Goal: Find specific page/section: Find specific page/section

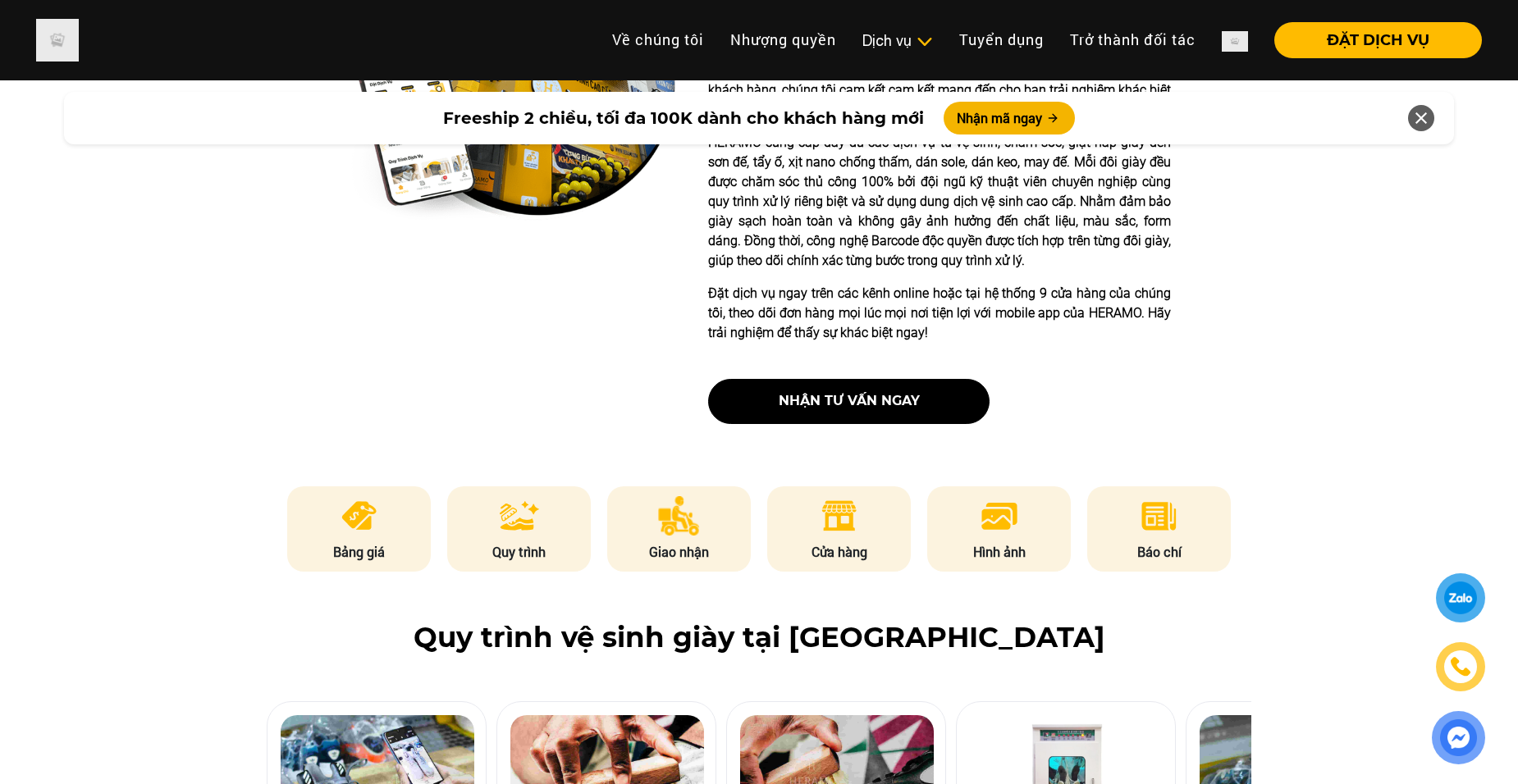
scroll to position [656, 0]
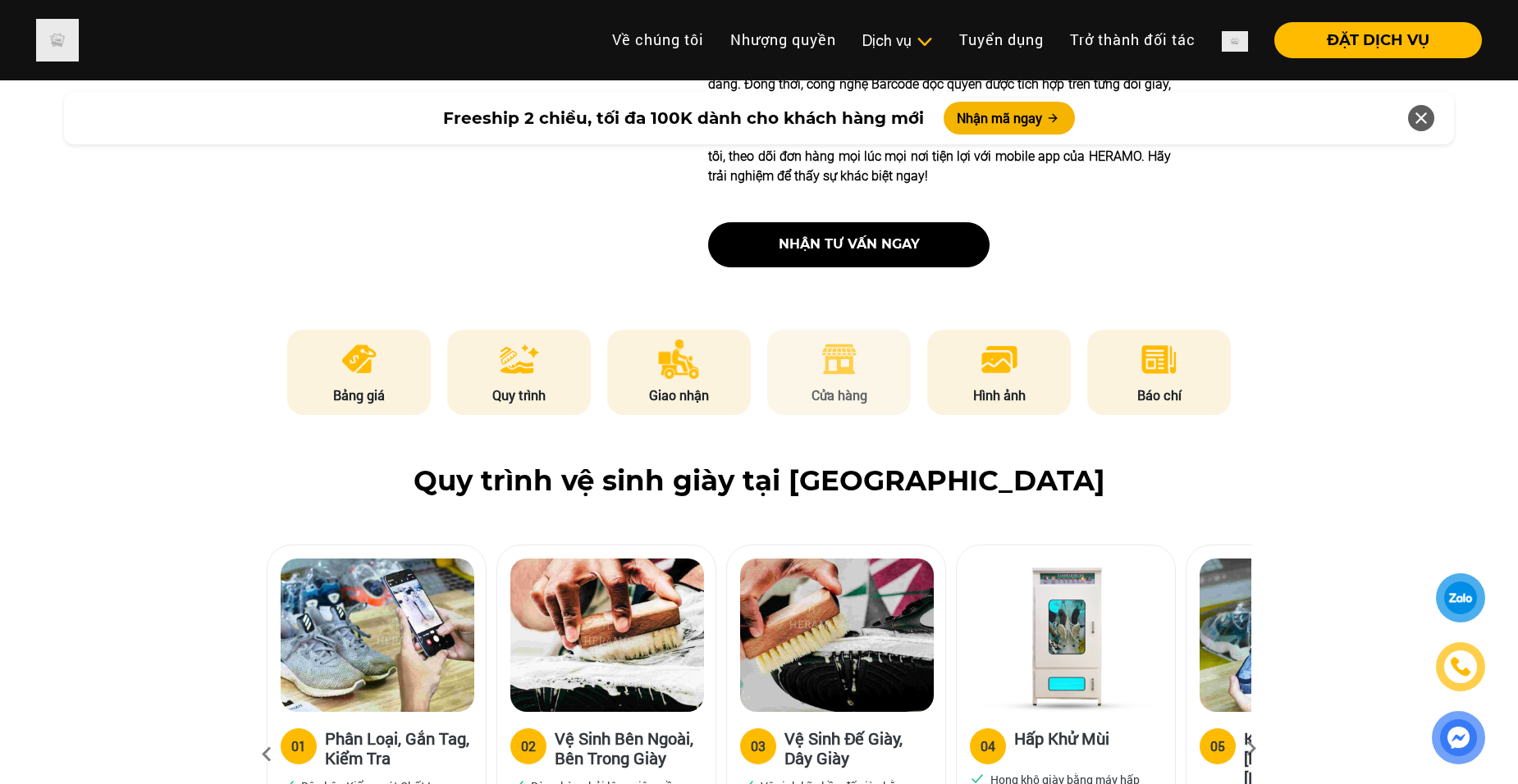
click at [821, 374] on img at bounding box center [840, 359] width 40 height 39
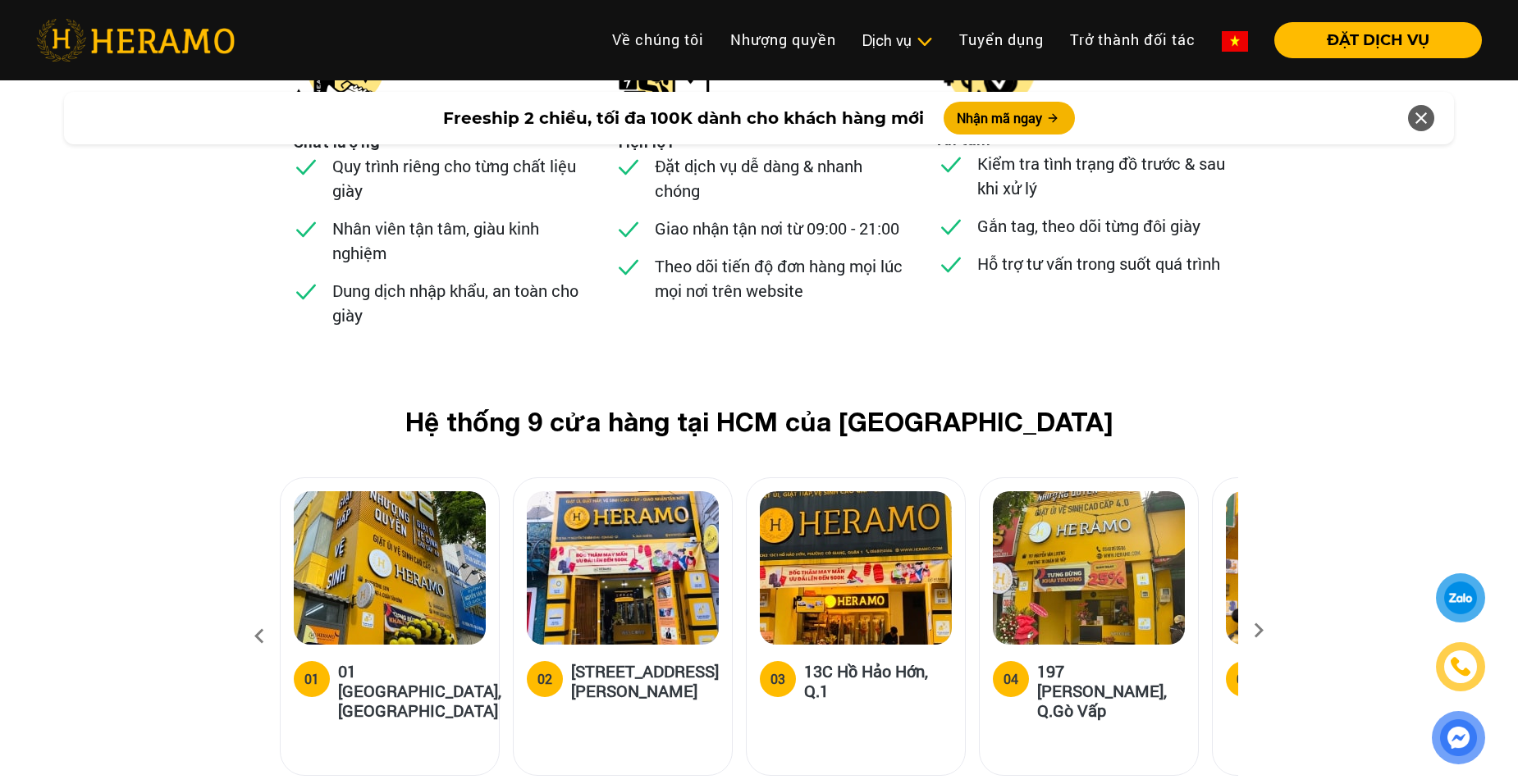
scroll to position [6250, 0]
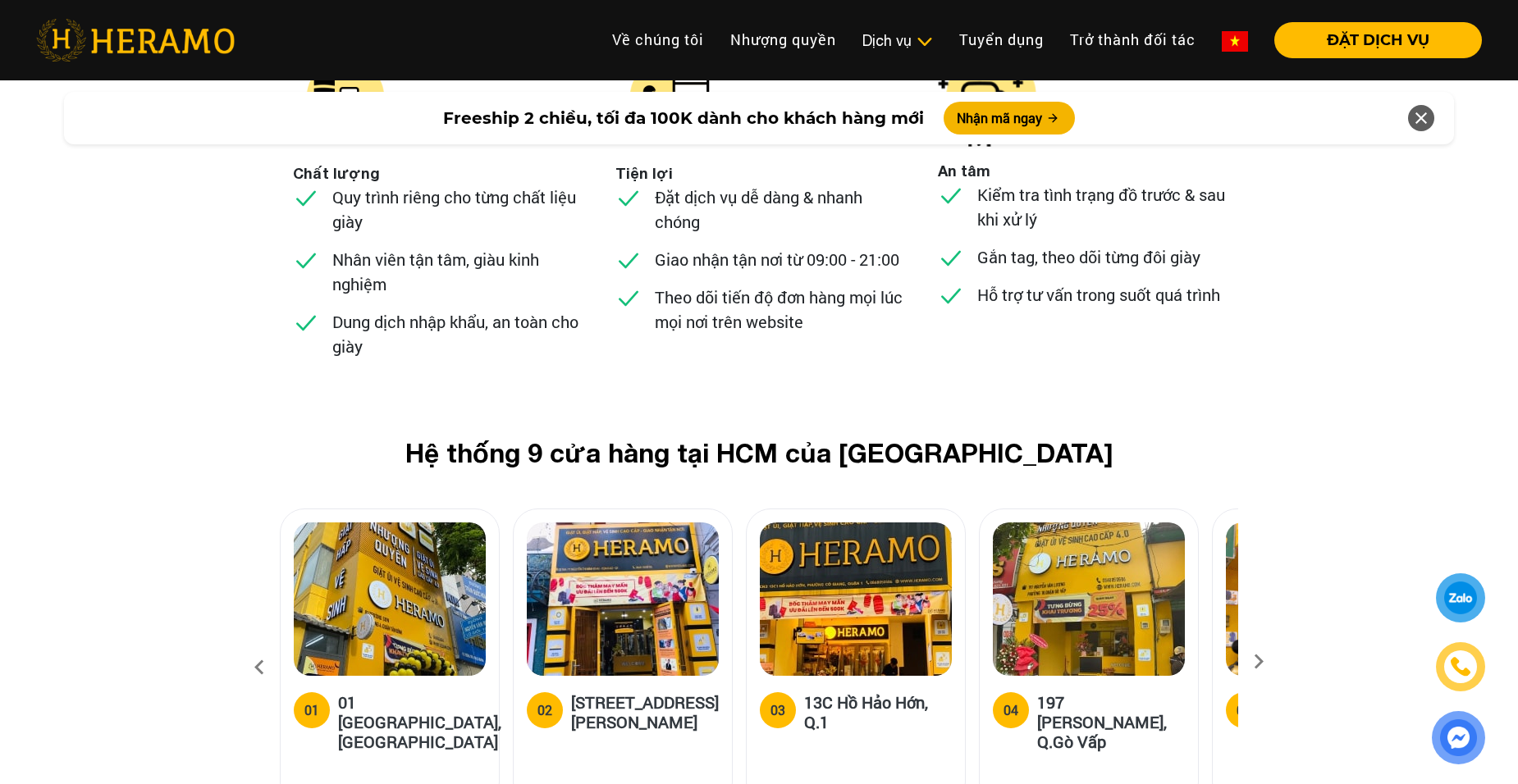
click at [1263, 662] on icon at bounding box center [1259, 667] width 30 height 10
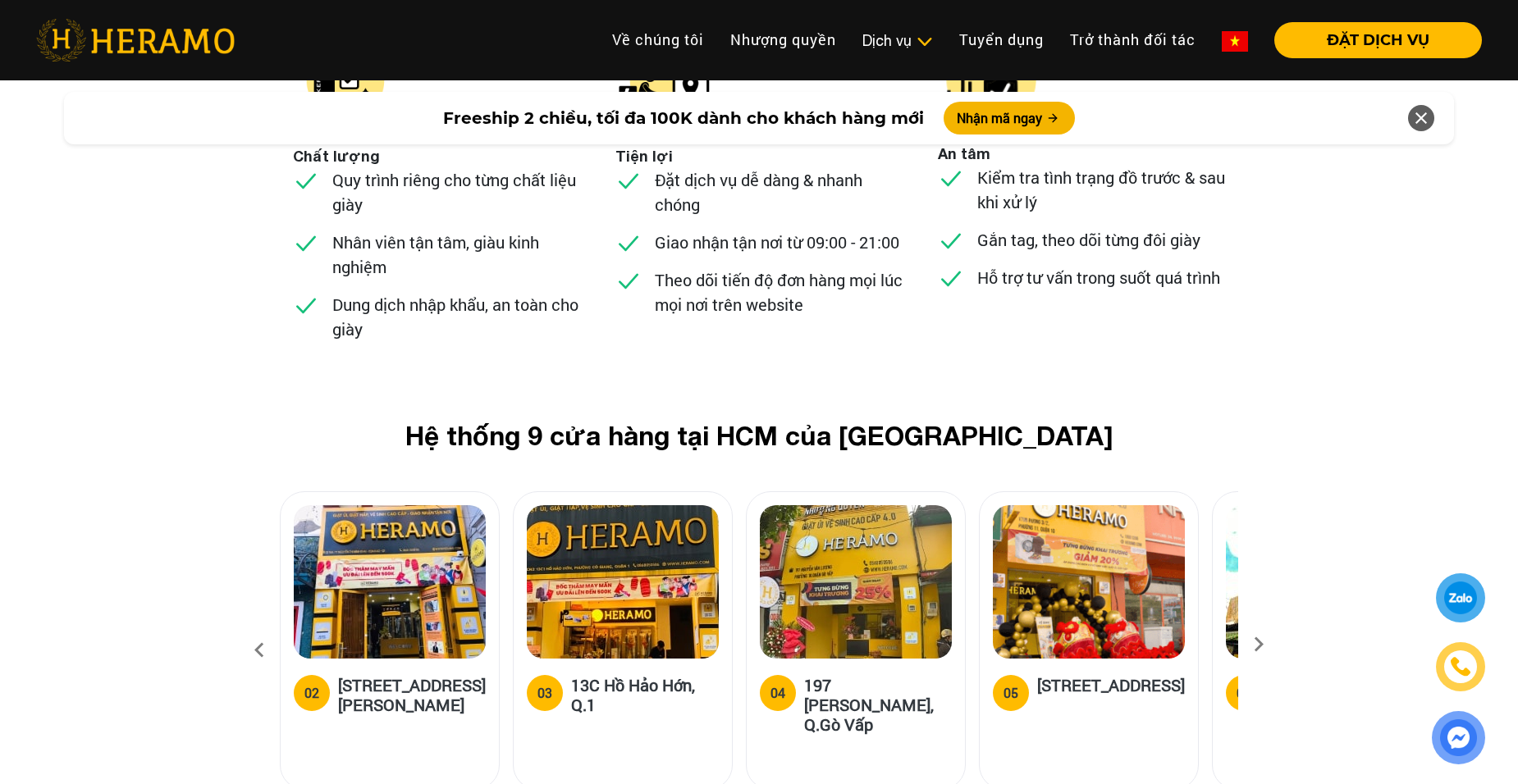
click at [1263, 645] on icon at bounding box center [1259, 650] width 30 height 10
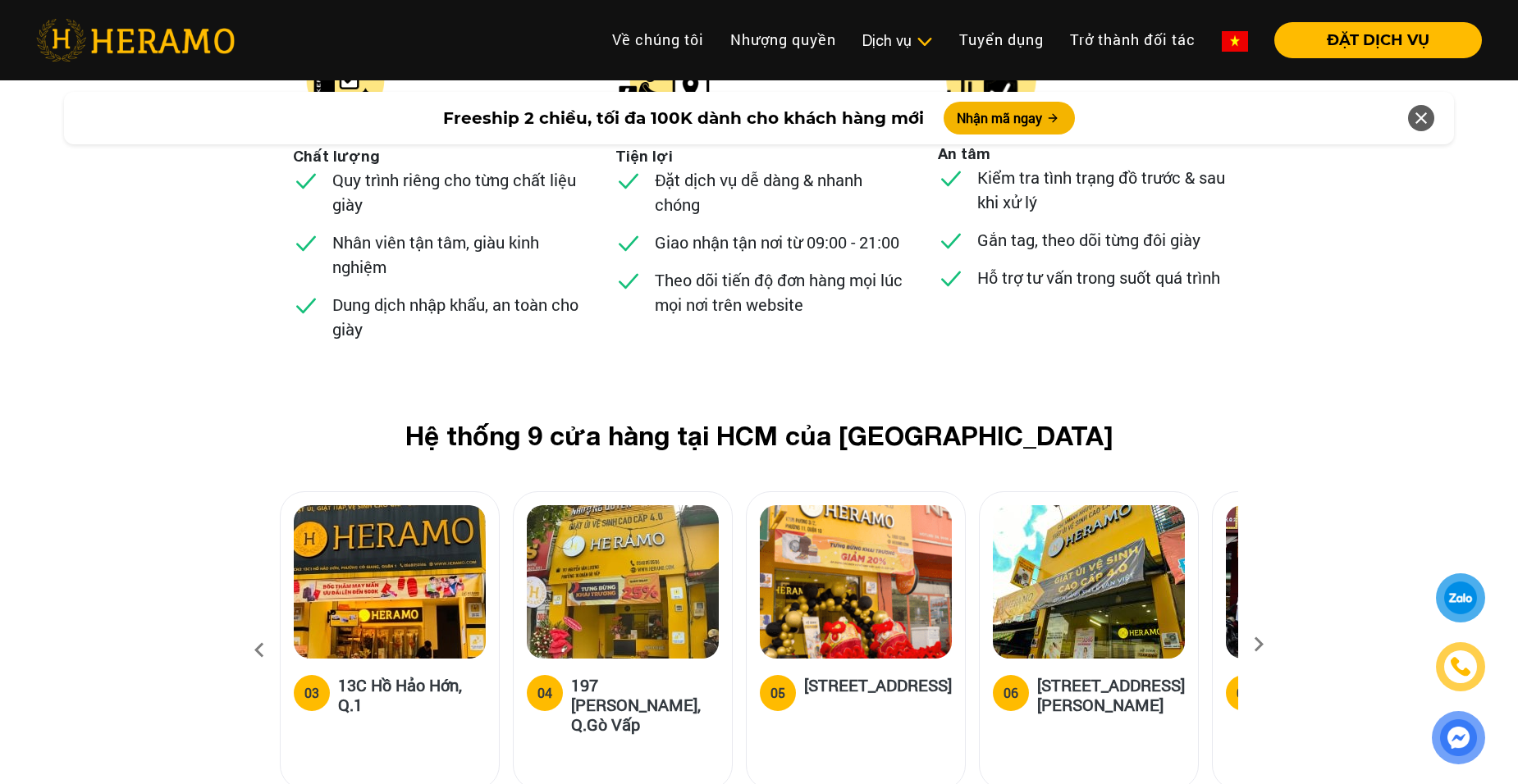
click at [1263, 645] on icon at bounding box center [1259, 650] width 30 height 10
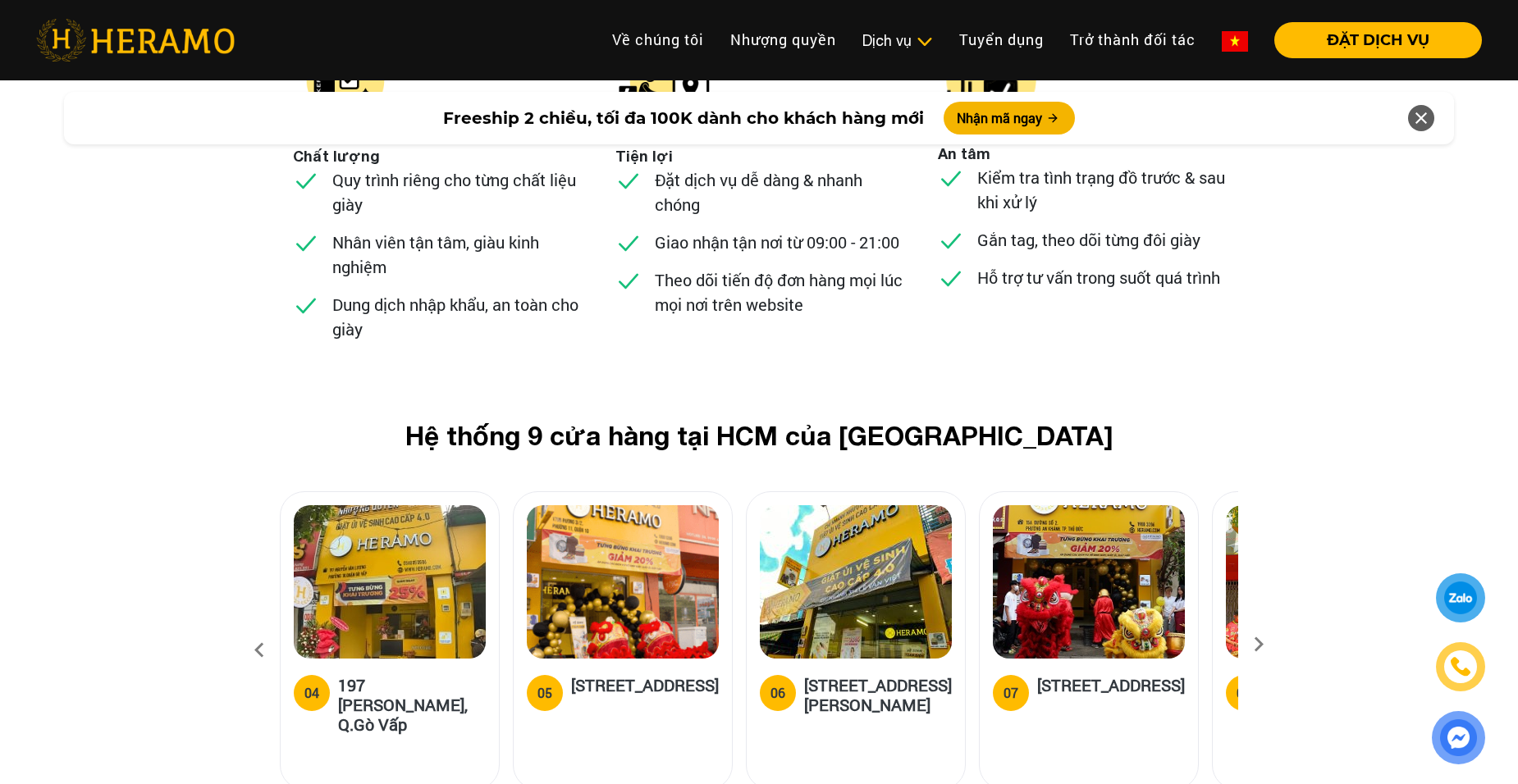
click at [1263, 645] on icon at bounding box center [1259, 650] width 30 height 10
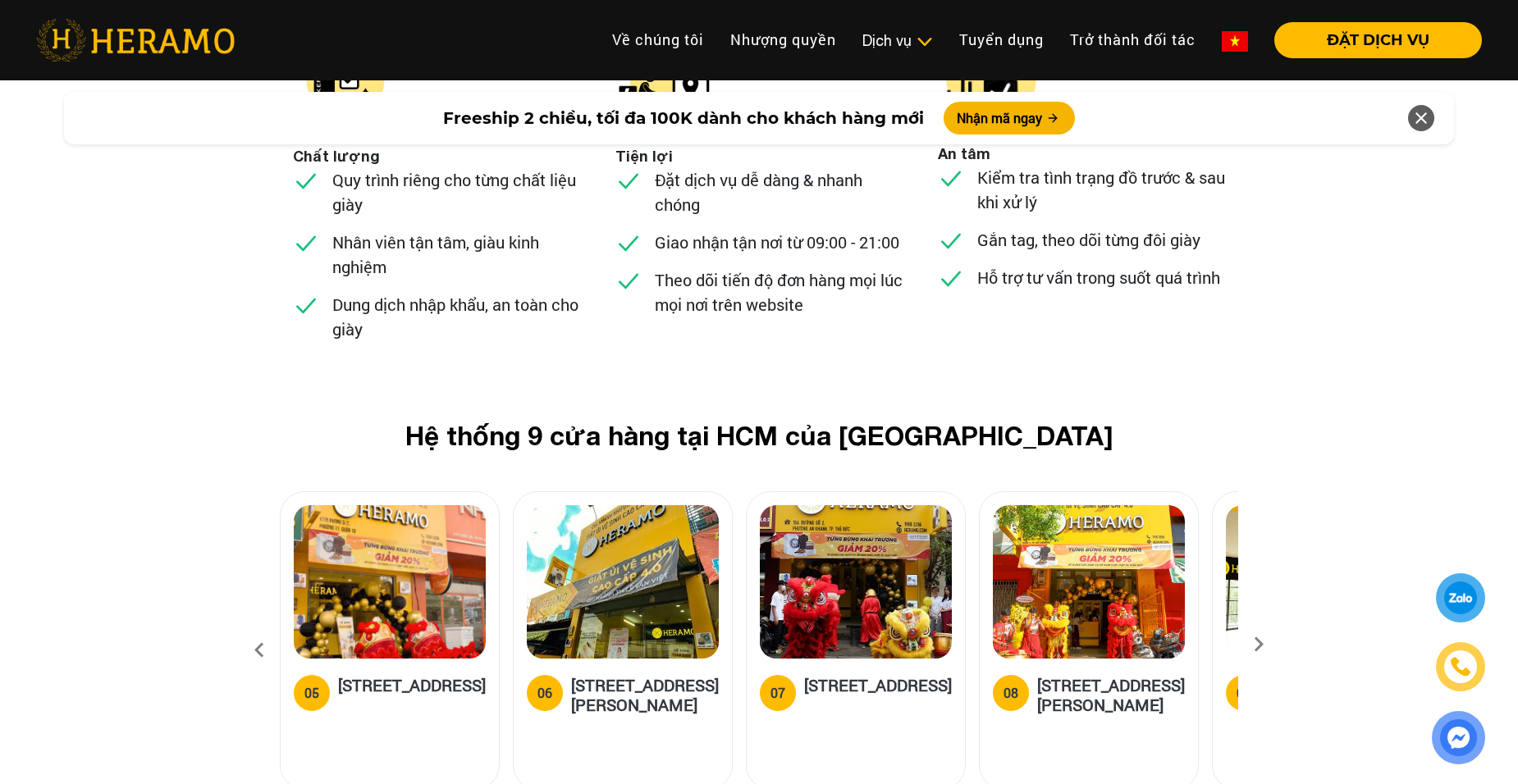
click at [1263, 645] on icon at bounding box center [1259, 650] width 30 height 10
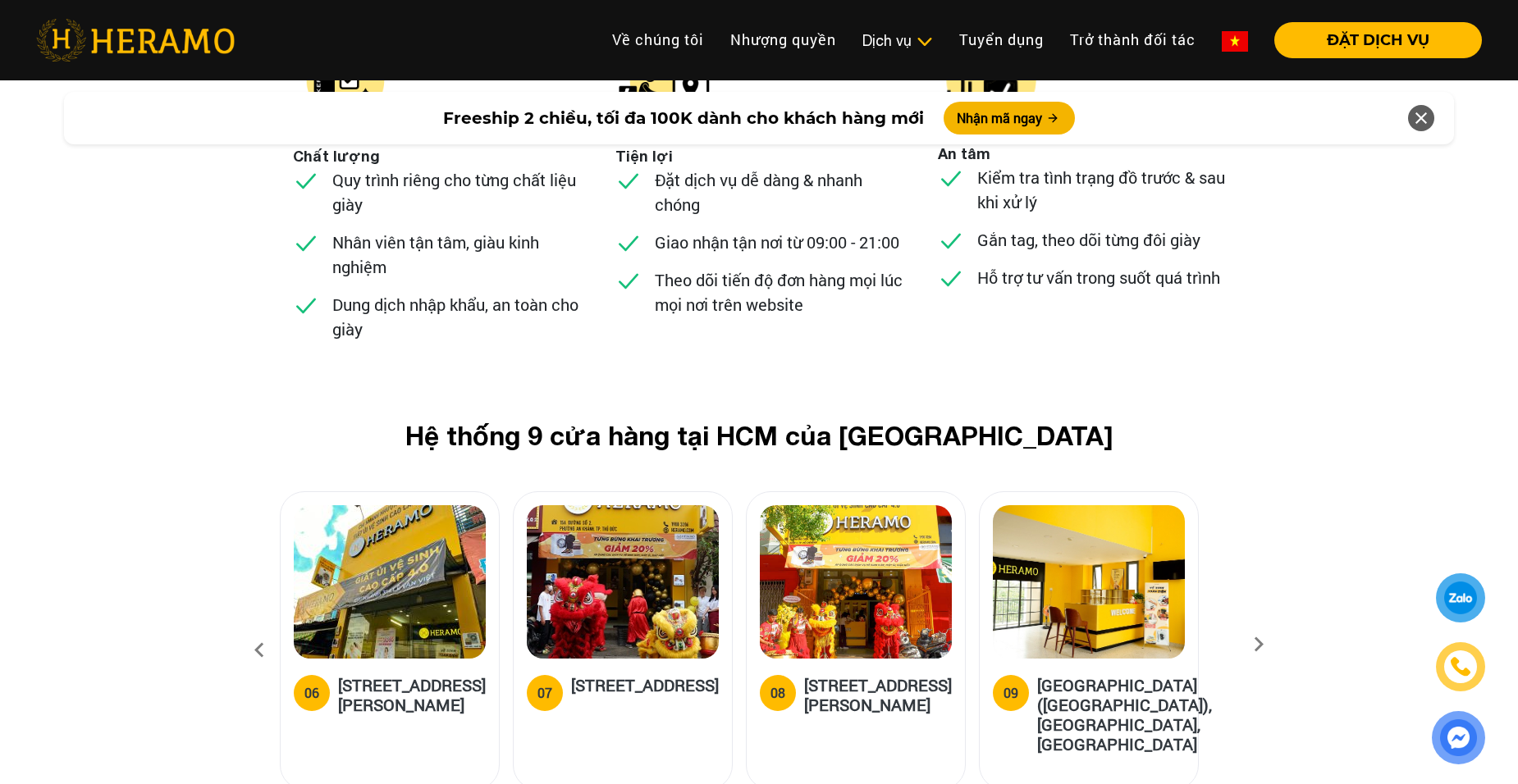
click at [1263, 645] on icon at bounding box center [1259, 650] width 30 height 10
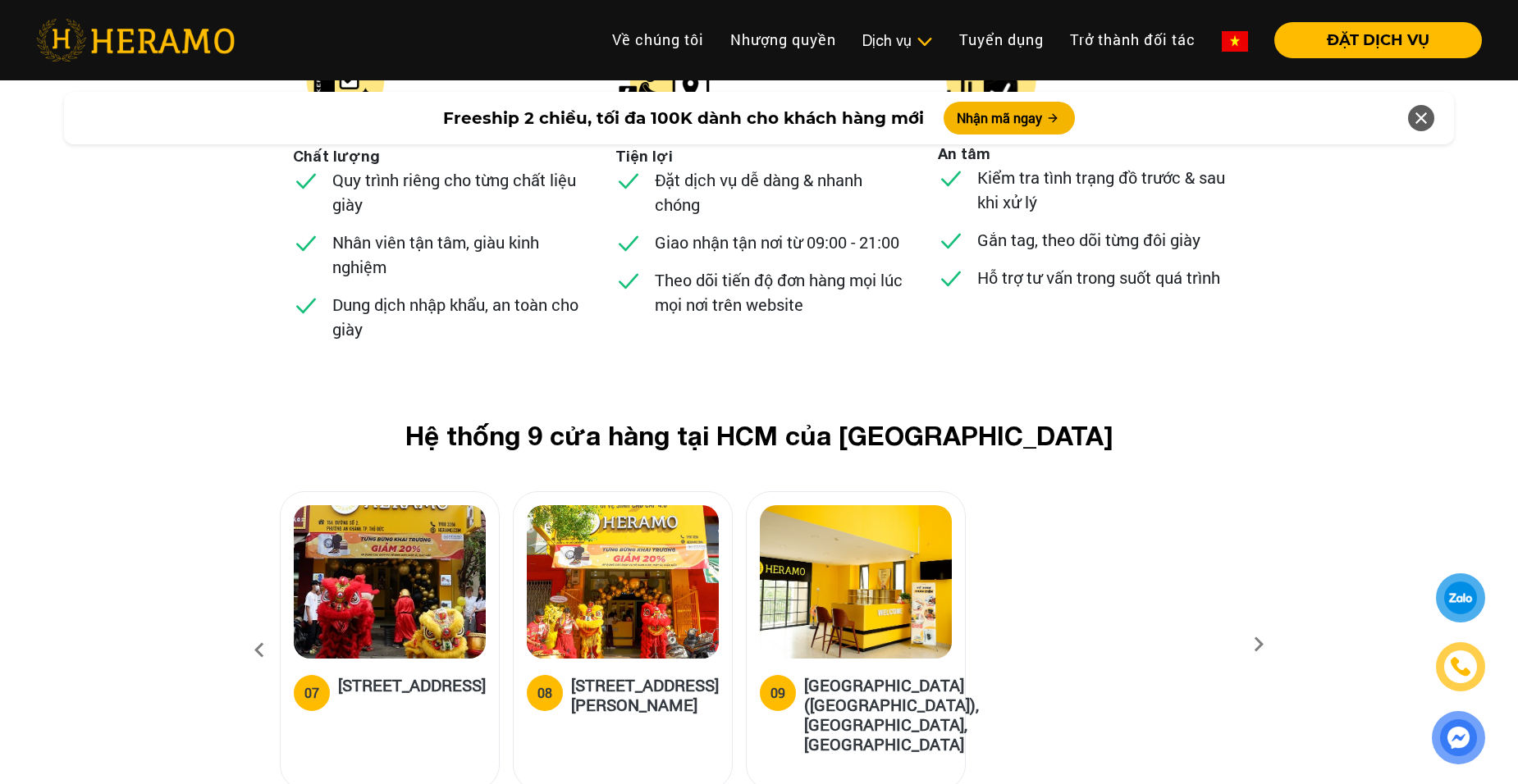
click at [1263, 645] on icon at bounding box center [1259, 650] width 30 height 10
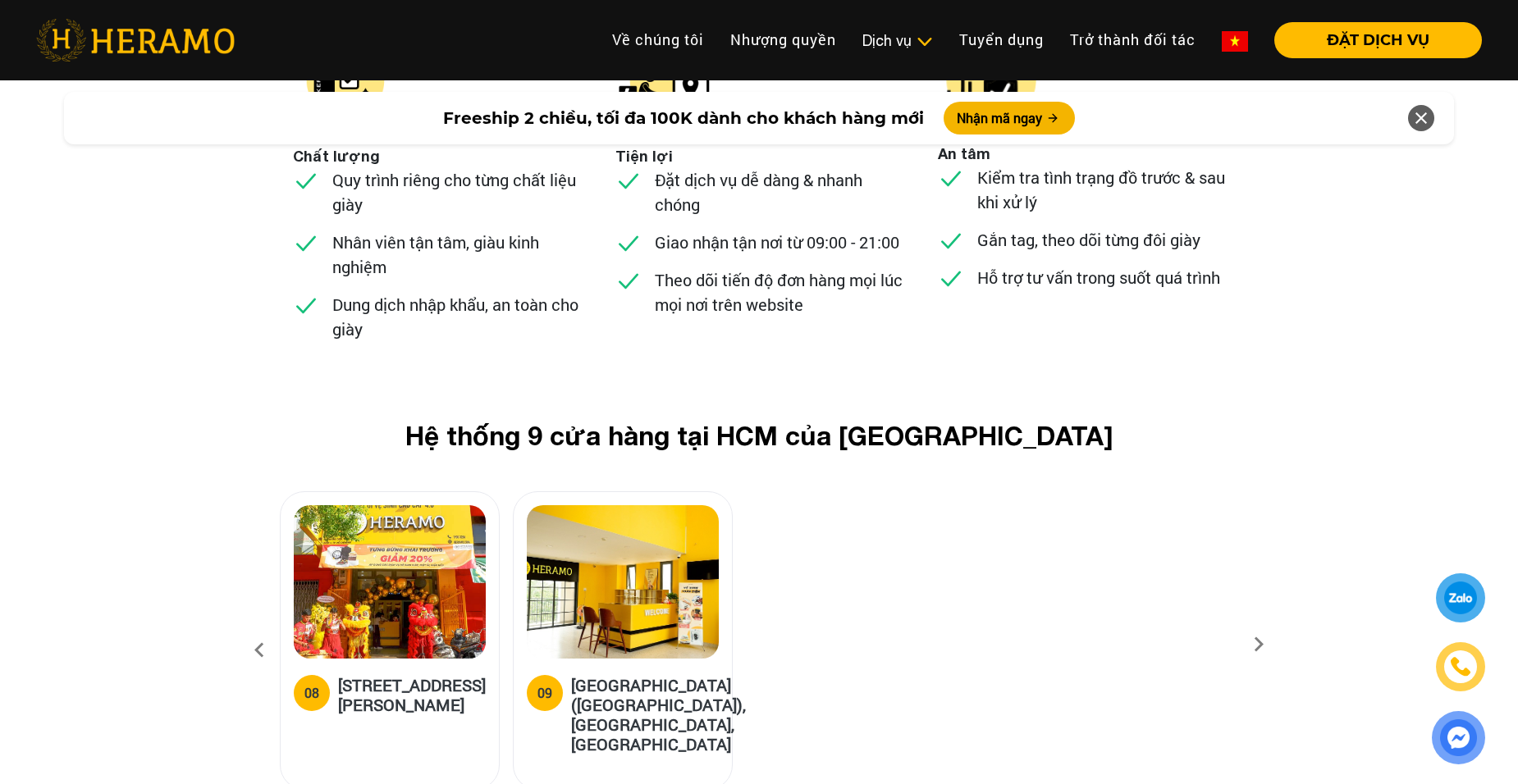
click at [256, 629] on icon at bounding box center [259, 651] width 30 height 45
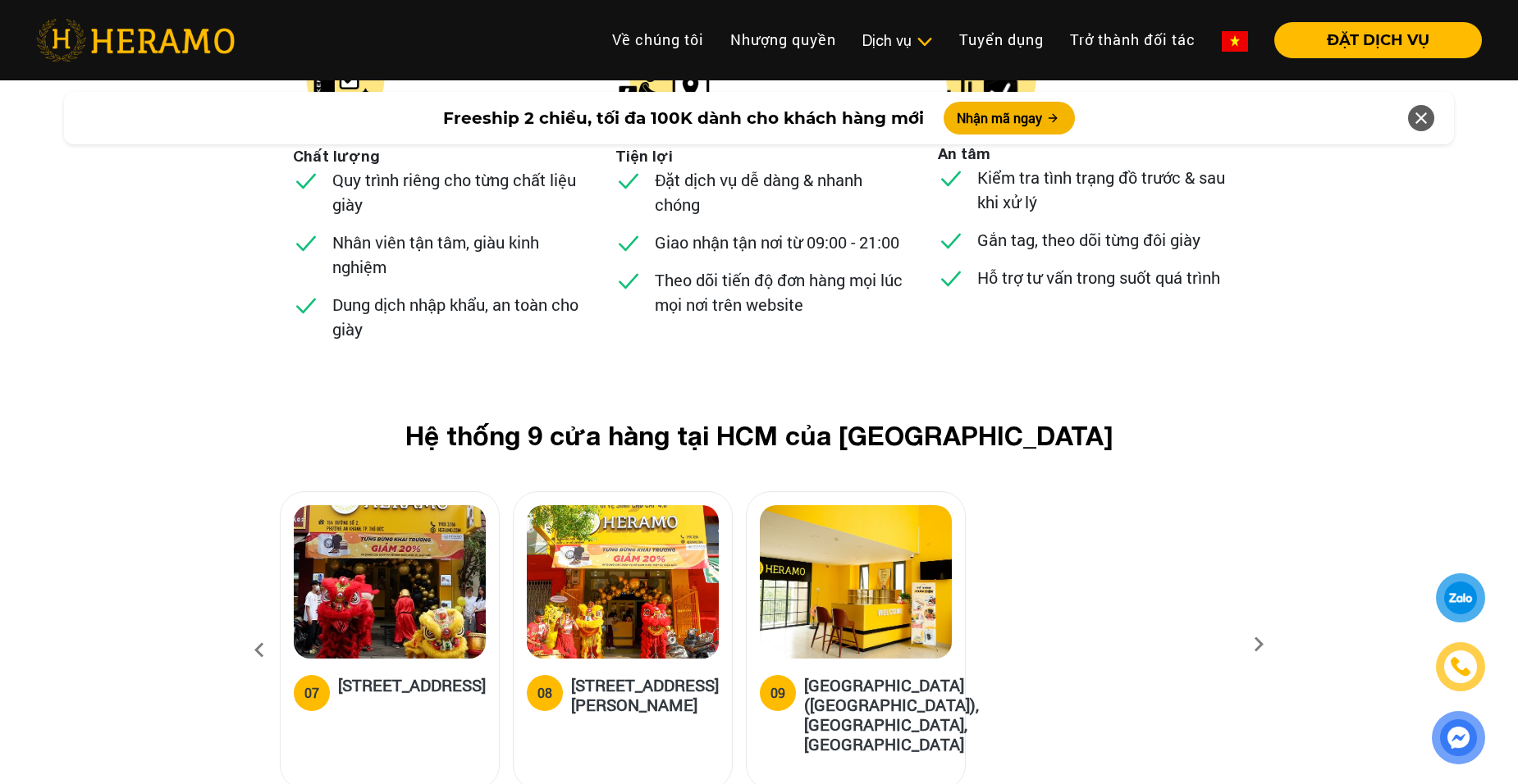
click at [256, 629] on icon at bounding box center [259, 651] width 30 height 45
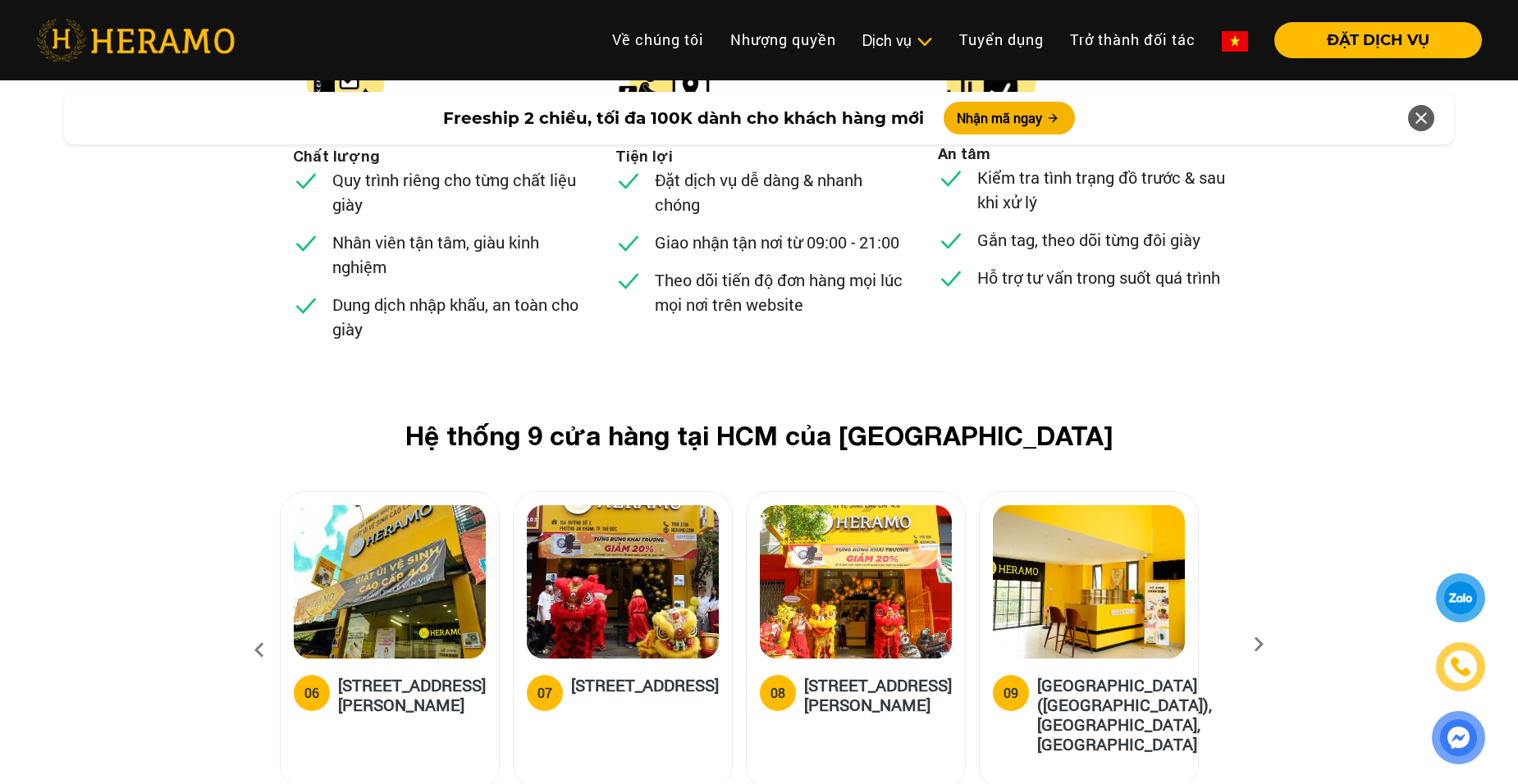
click at [256, 629] on icon at bounding box center [259, 651] width 30 height 45
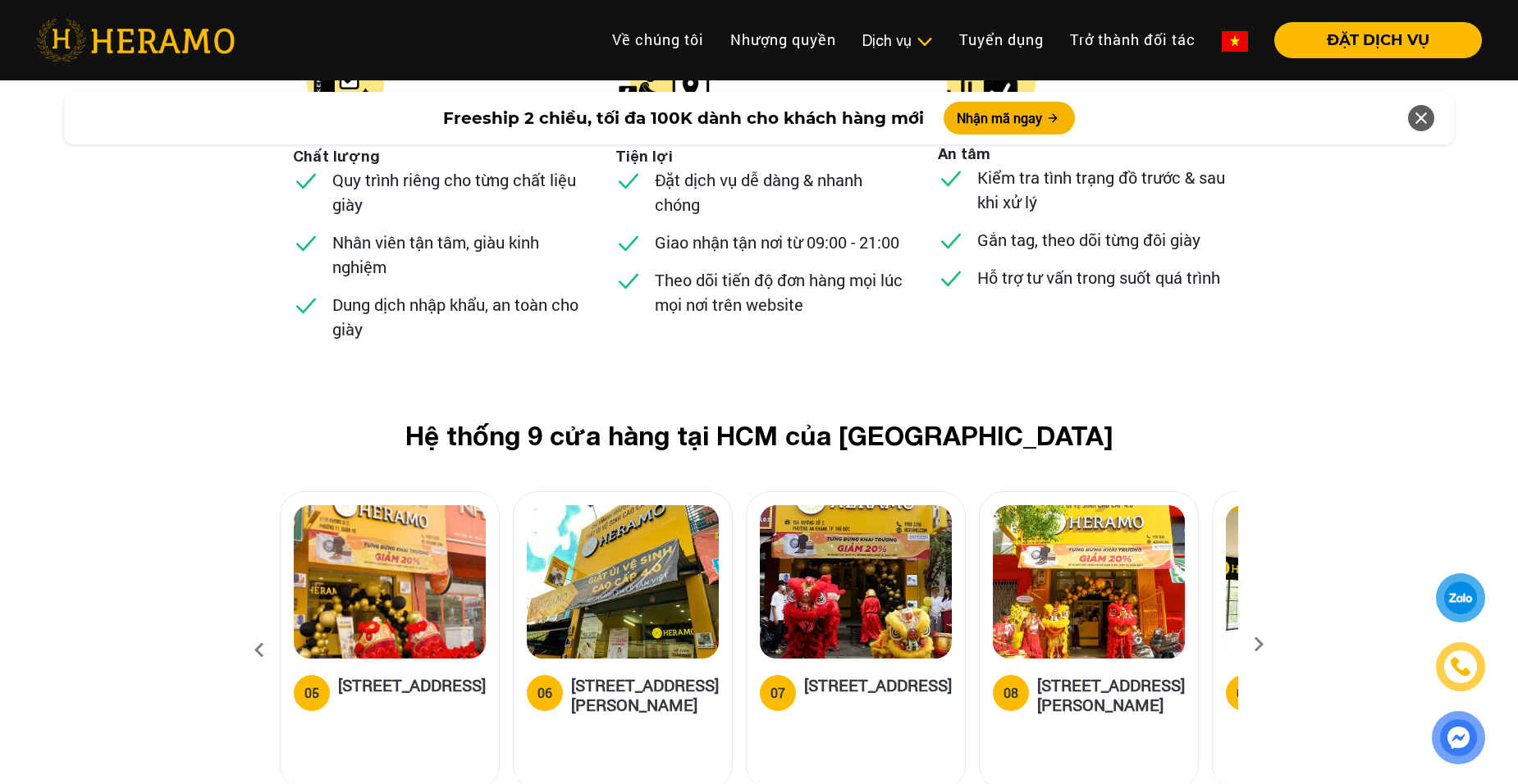
click at [256, 629] on icon at bounding box center [259, 651] width 30 height 45
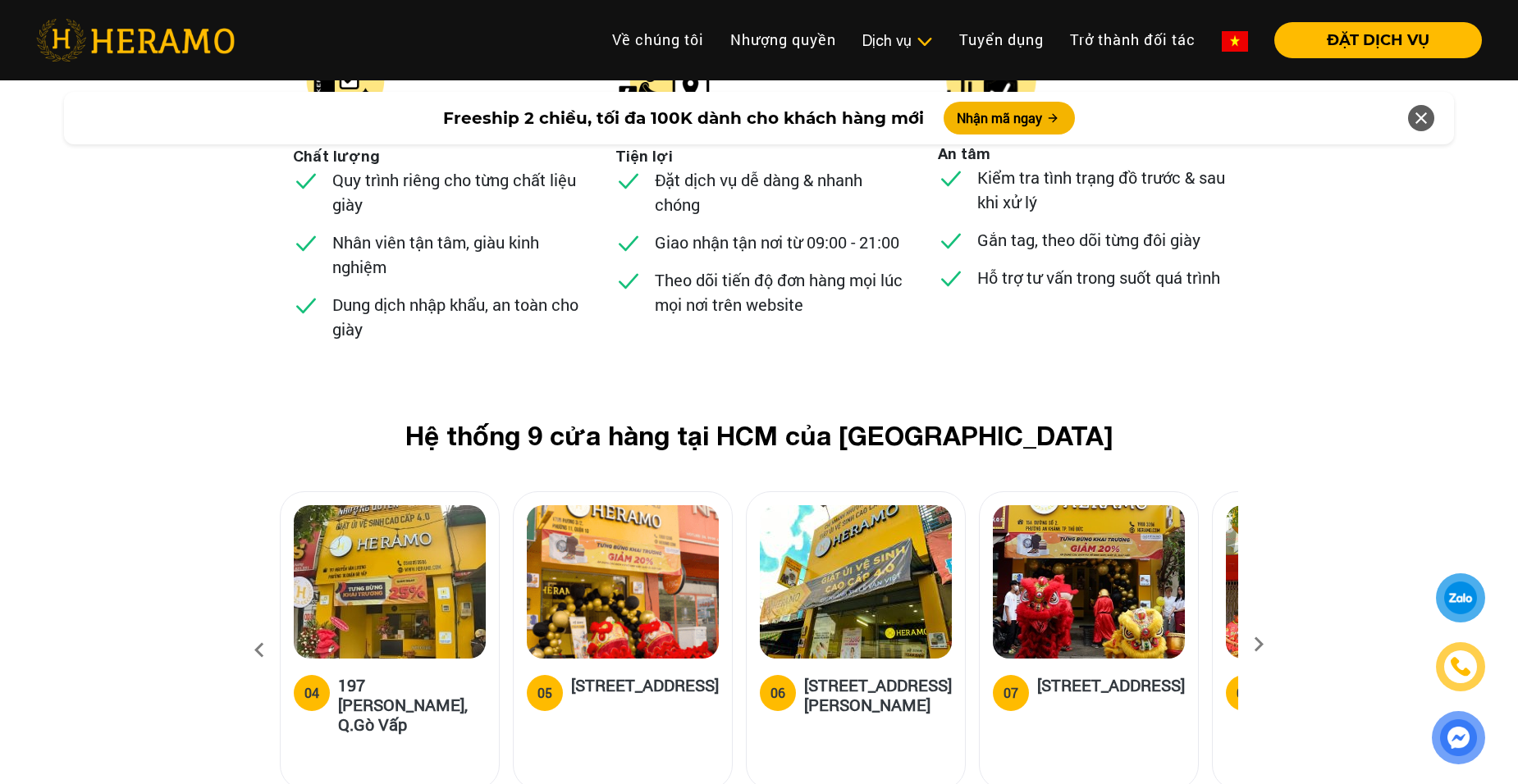
click at [256, 629] on icon at bounding box center [259, 651] width 30 height 45
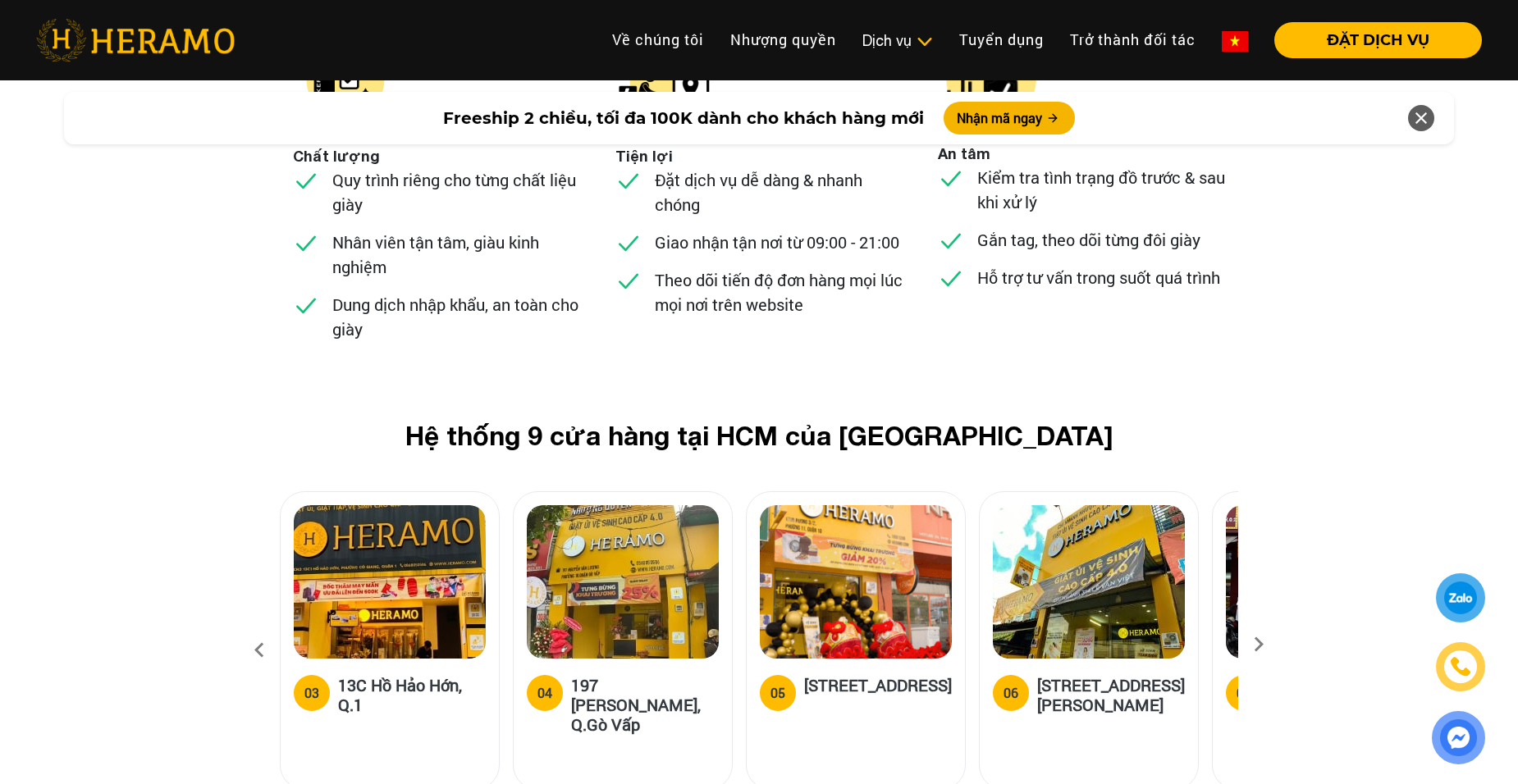
click at [256, 629] on icon at bounding box center [259, 651] width 30 height 45
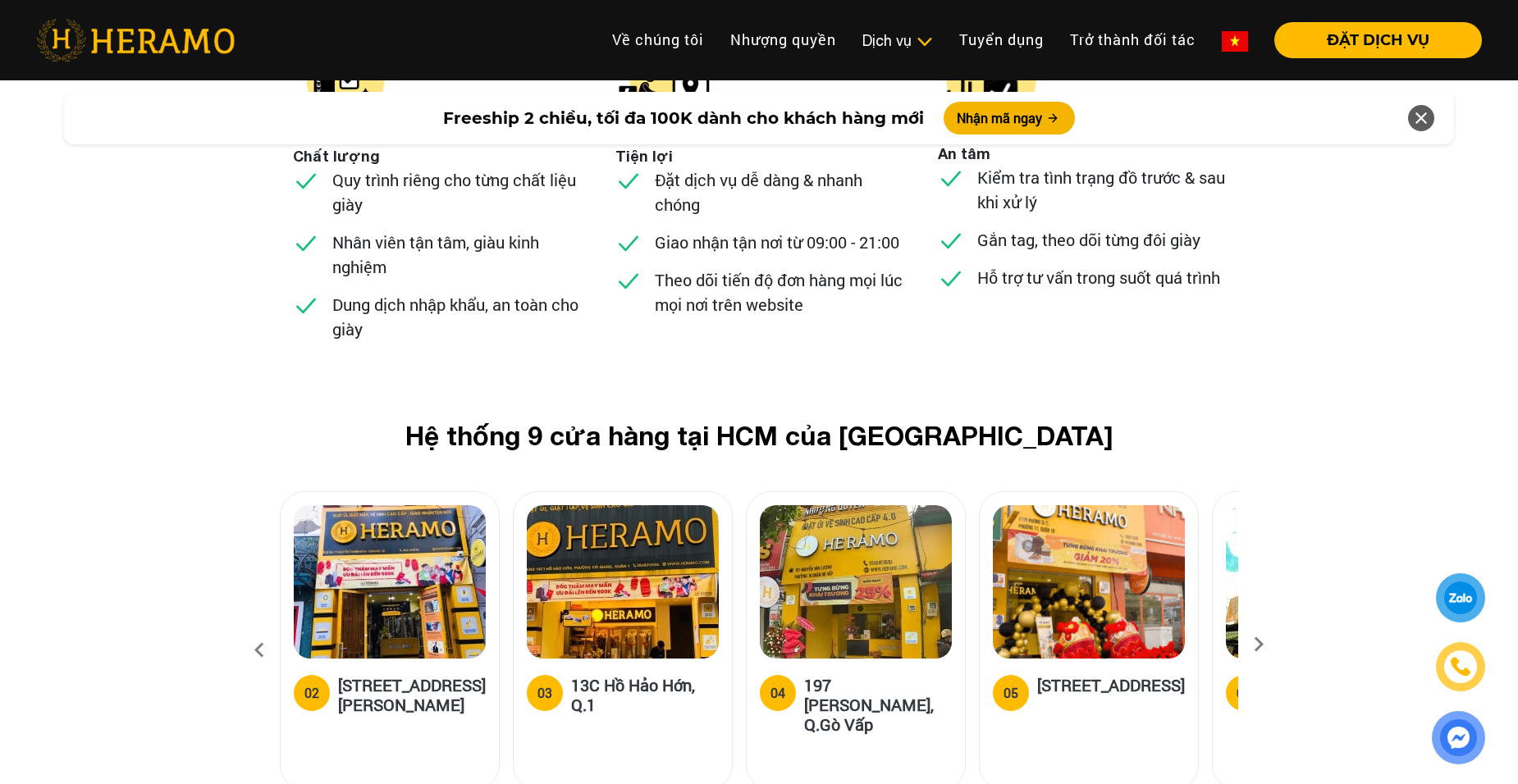
click at [256, 629] on icon at bounding box center [259, 651] width 30 height 45
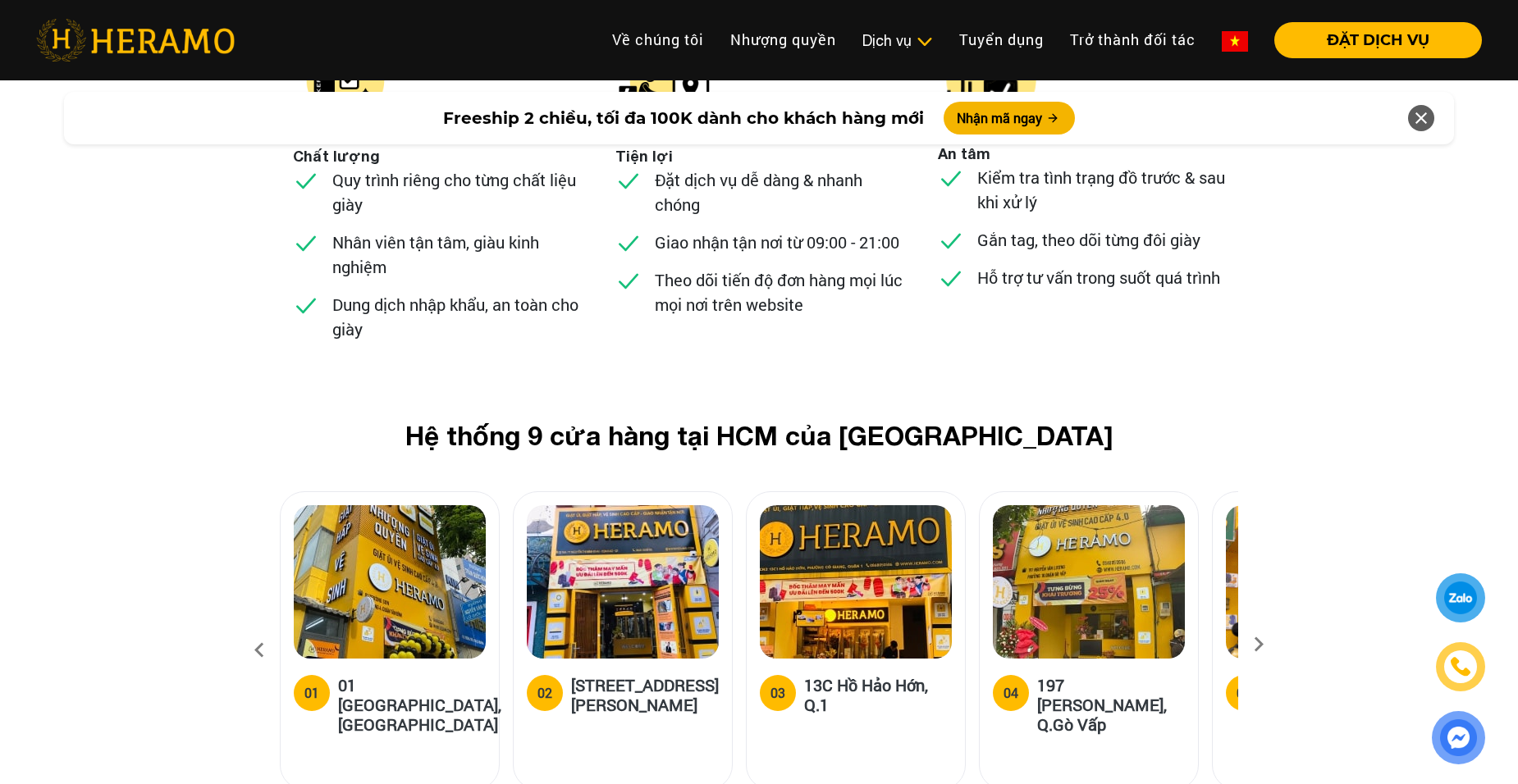
click at [256, 629] on icon at bounding box center [259, 651] width 30 height 45
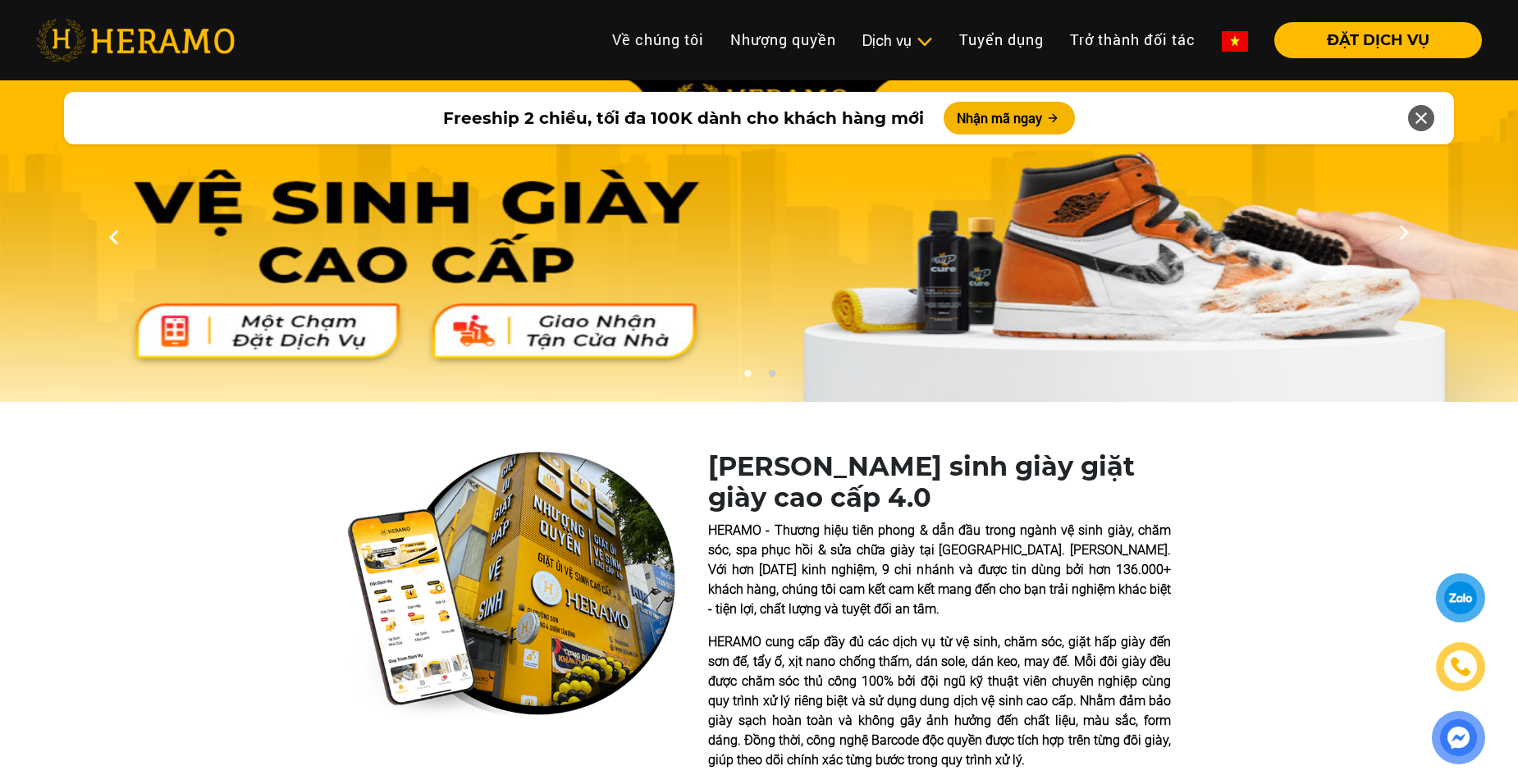
scroll to position [6290, 0]
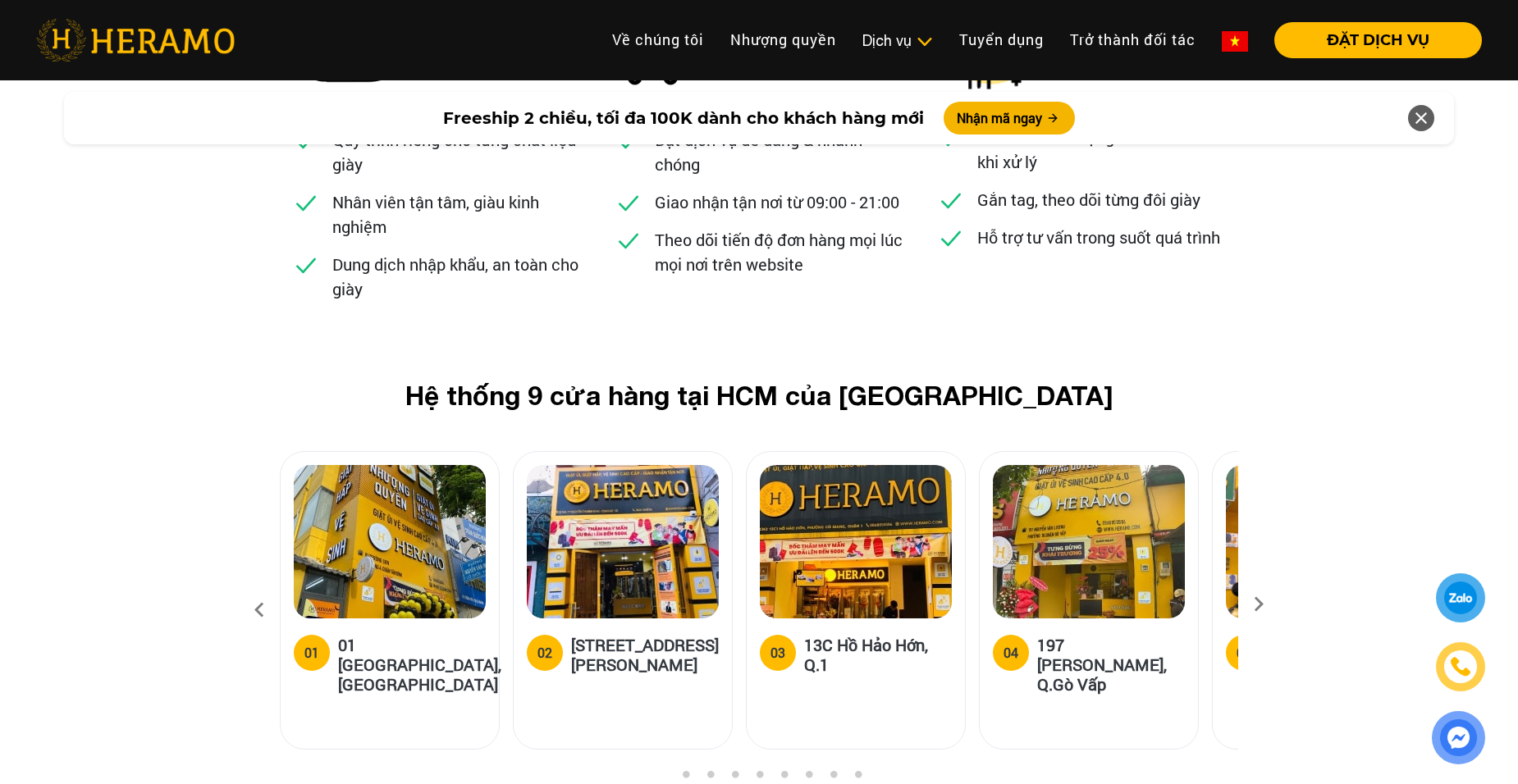
click at [144, 452] on div "Hệ thống 9 cửa hàng tại HCM của HERAMO 01 01 [GEOGRAPHIC_DATA], Q.[GEOGRAPHIC_D…" at bounding box center [759, 574] width 1518 height 389
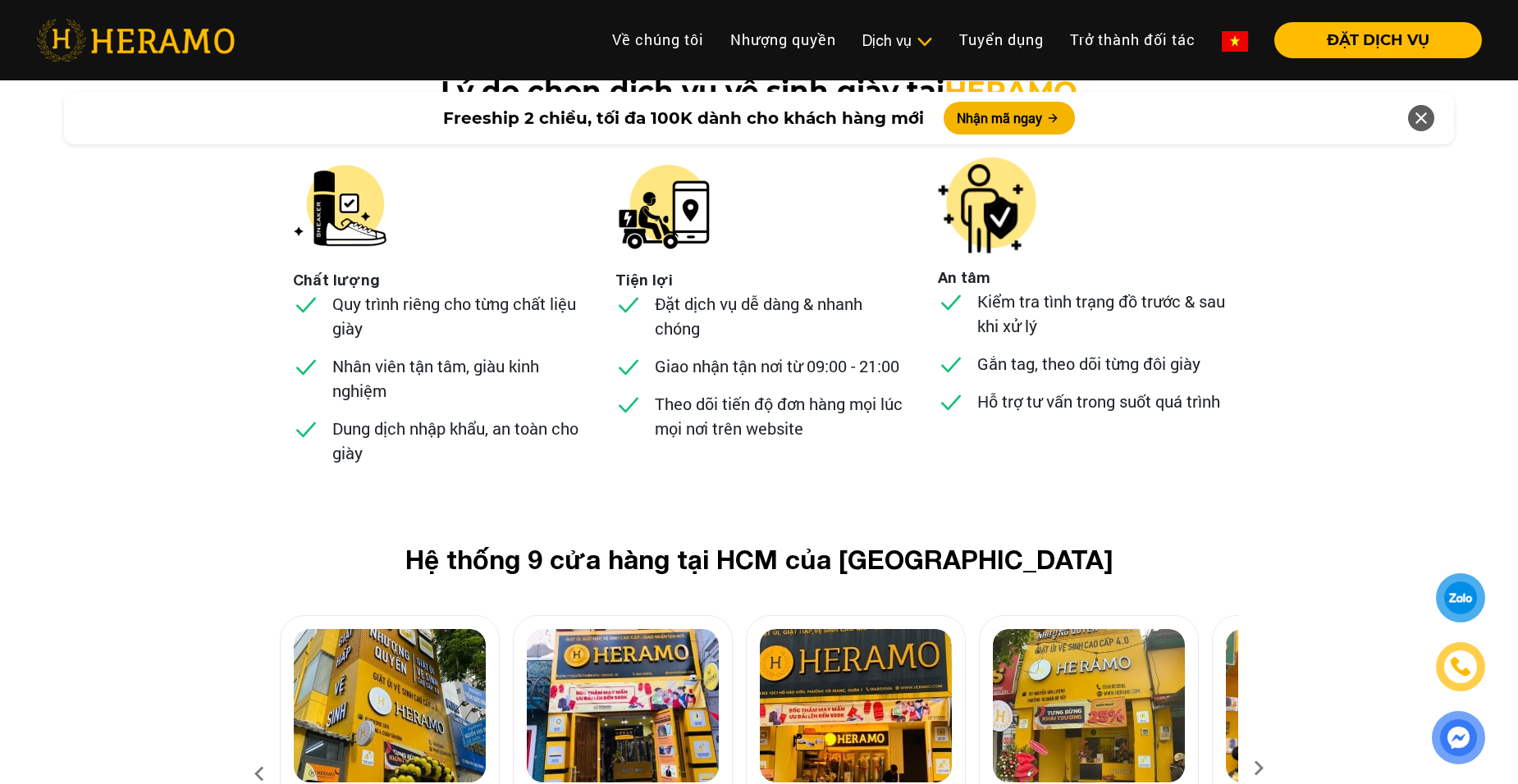
scroll to position [6208, 0]
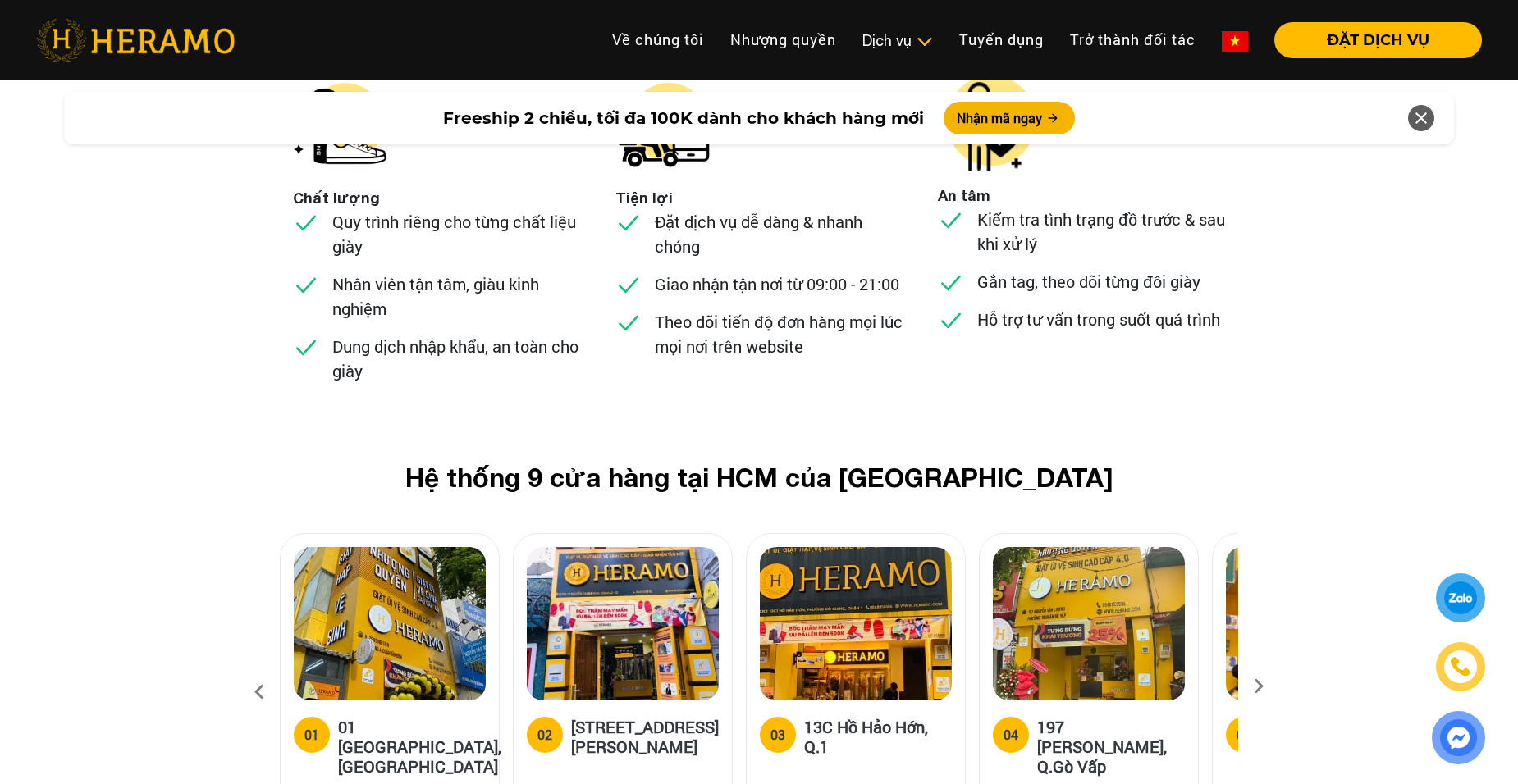
click at [377, 717] on h5 "01 [GEOGRAPHIC_DATA], [GEOGRAPHIC_DATA]" at bounding box center [419, 747] width 163 height 59
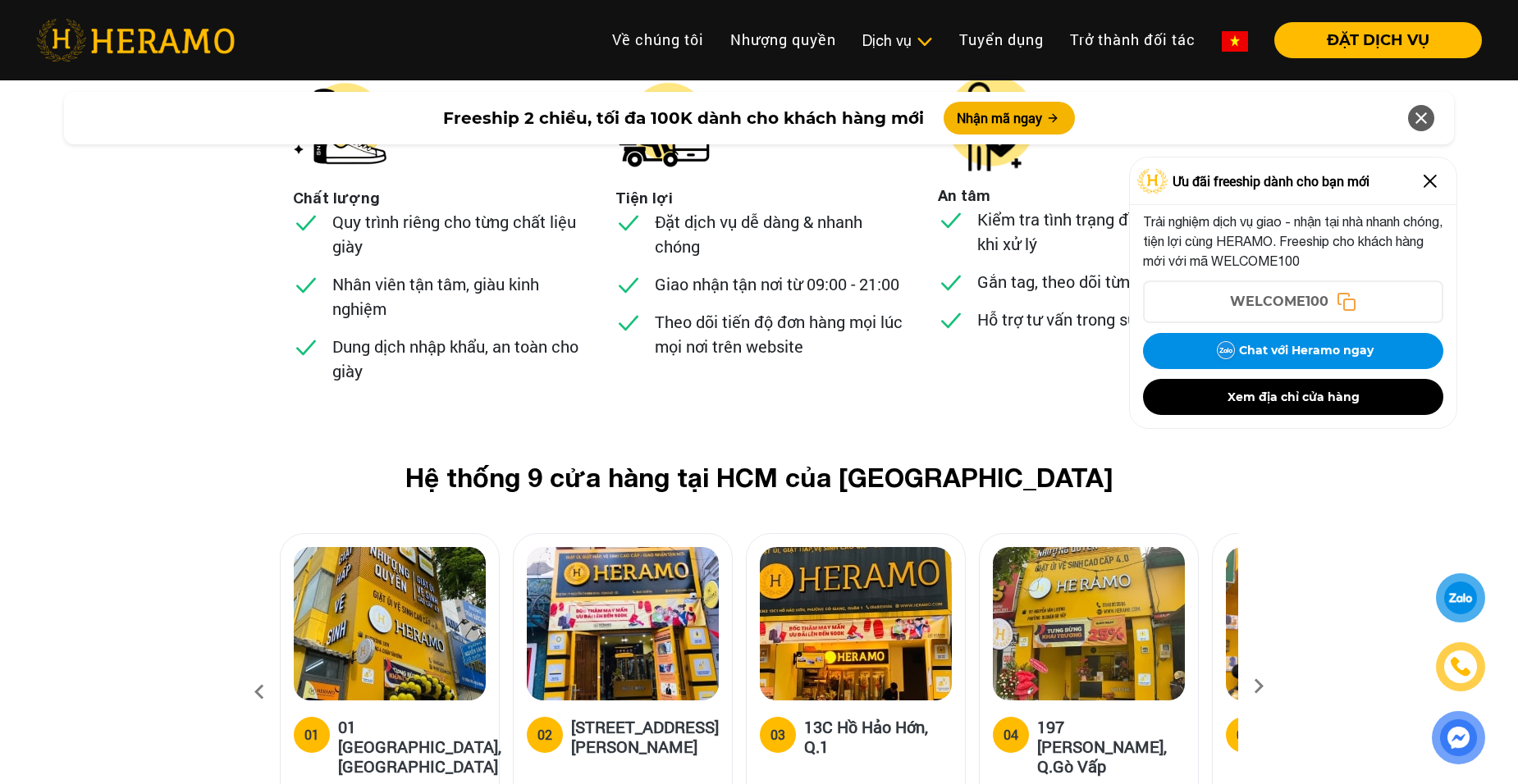
click at [328, 700] on div "01 [GEOGRAPHIC_DATA], [GEOGRAPHIC_DATA]" at bounding box center [390, 765] width 218 height 131
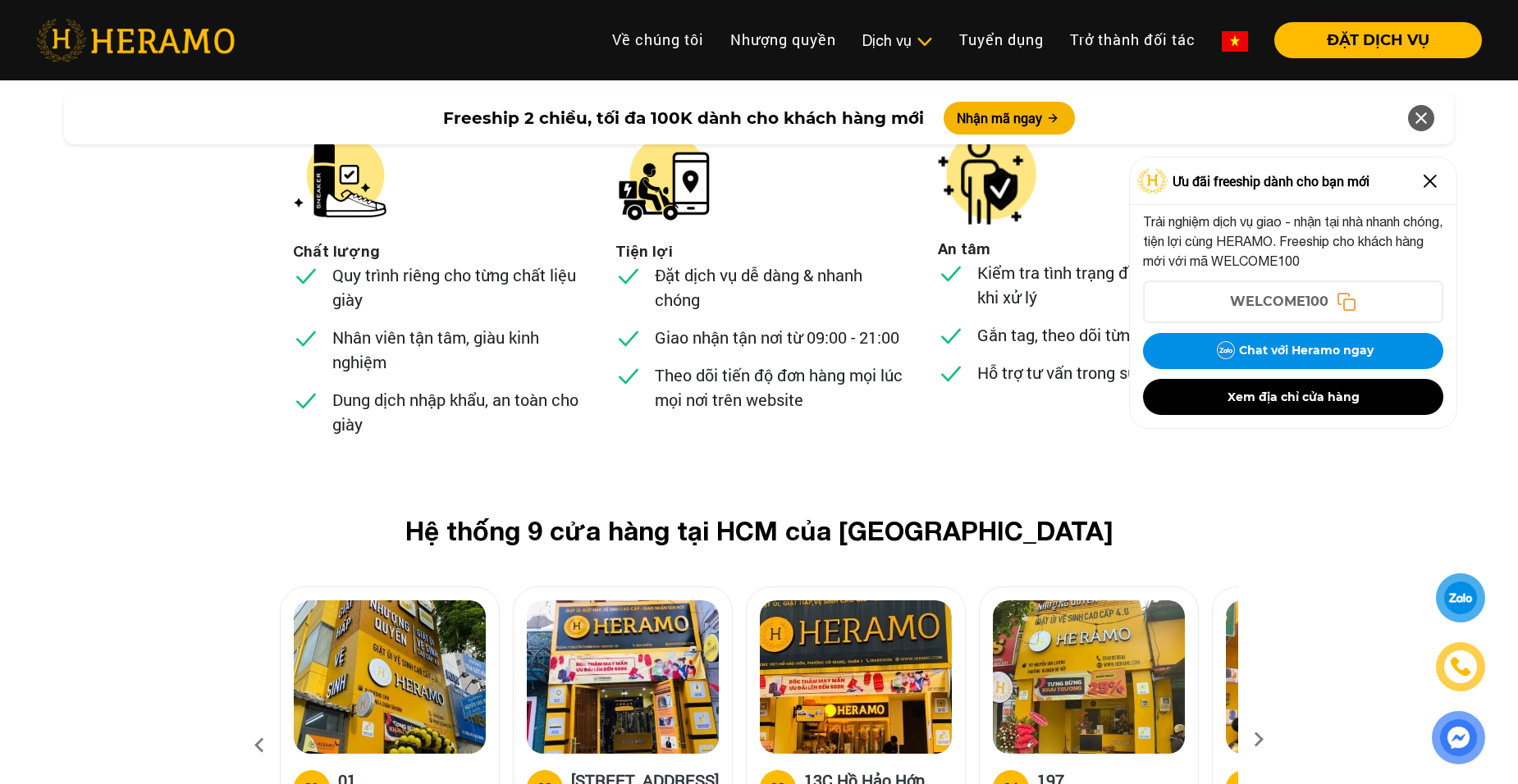
scroll to position [6126, 0]
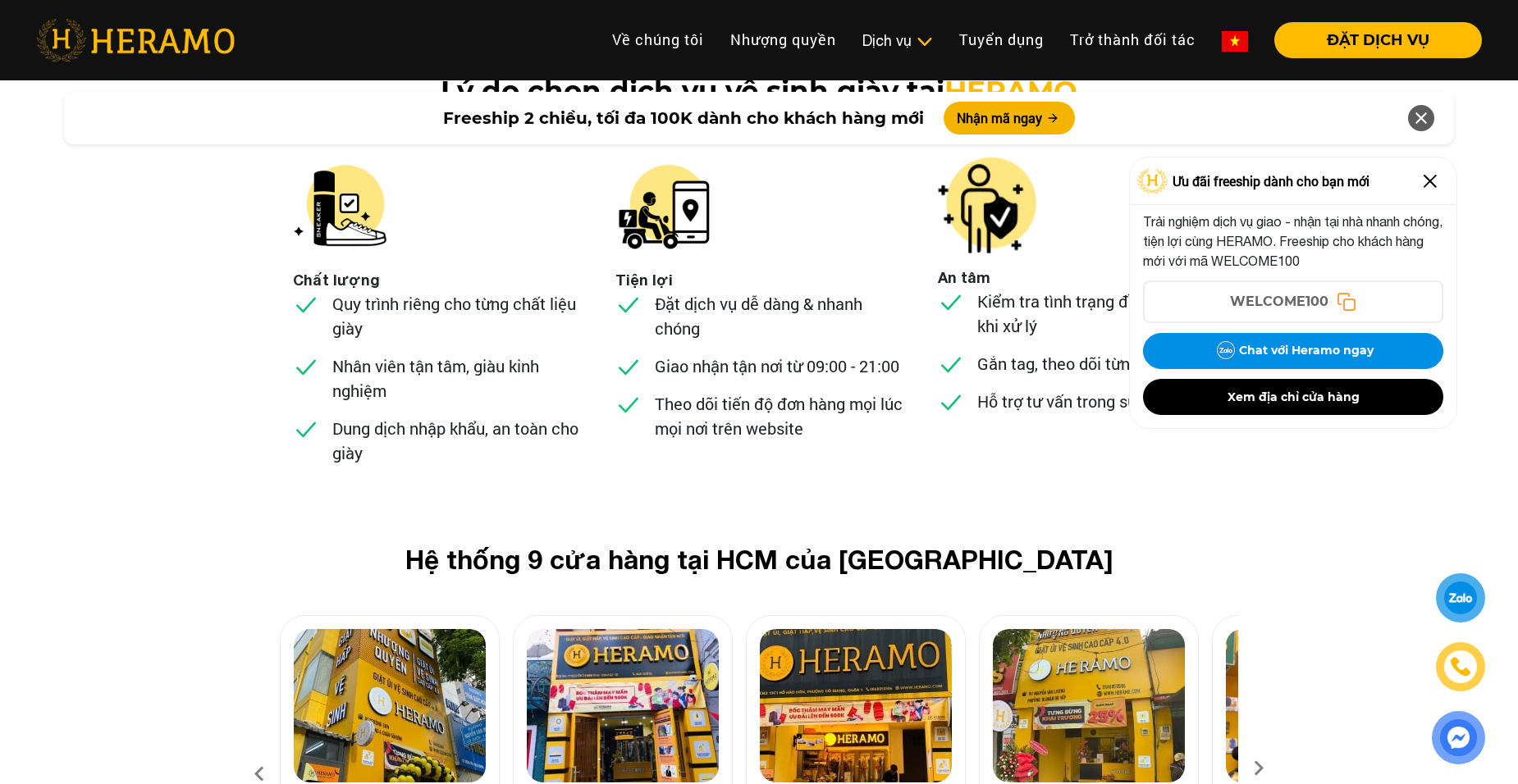
click at [176, 544] on div "Hệ thống 9 cửa hàng tại HCM của HERAMO 01 01 [GEOGRAPHIC_DATA], Q.[GEOGRAPHIC_D…" at bounding box center [759, 738] width 1518 height 389
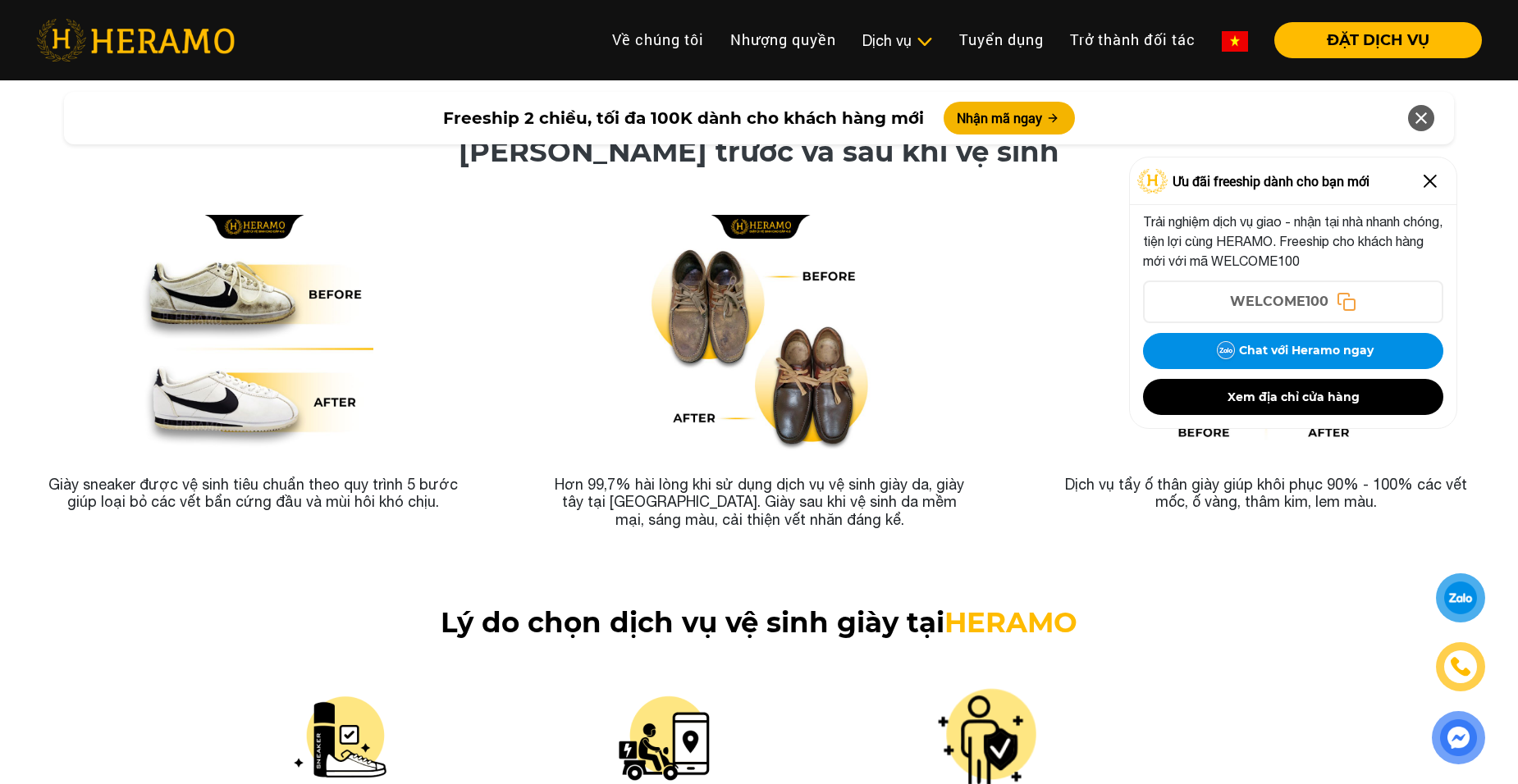
scroll to position [5552, 0]
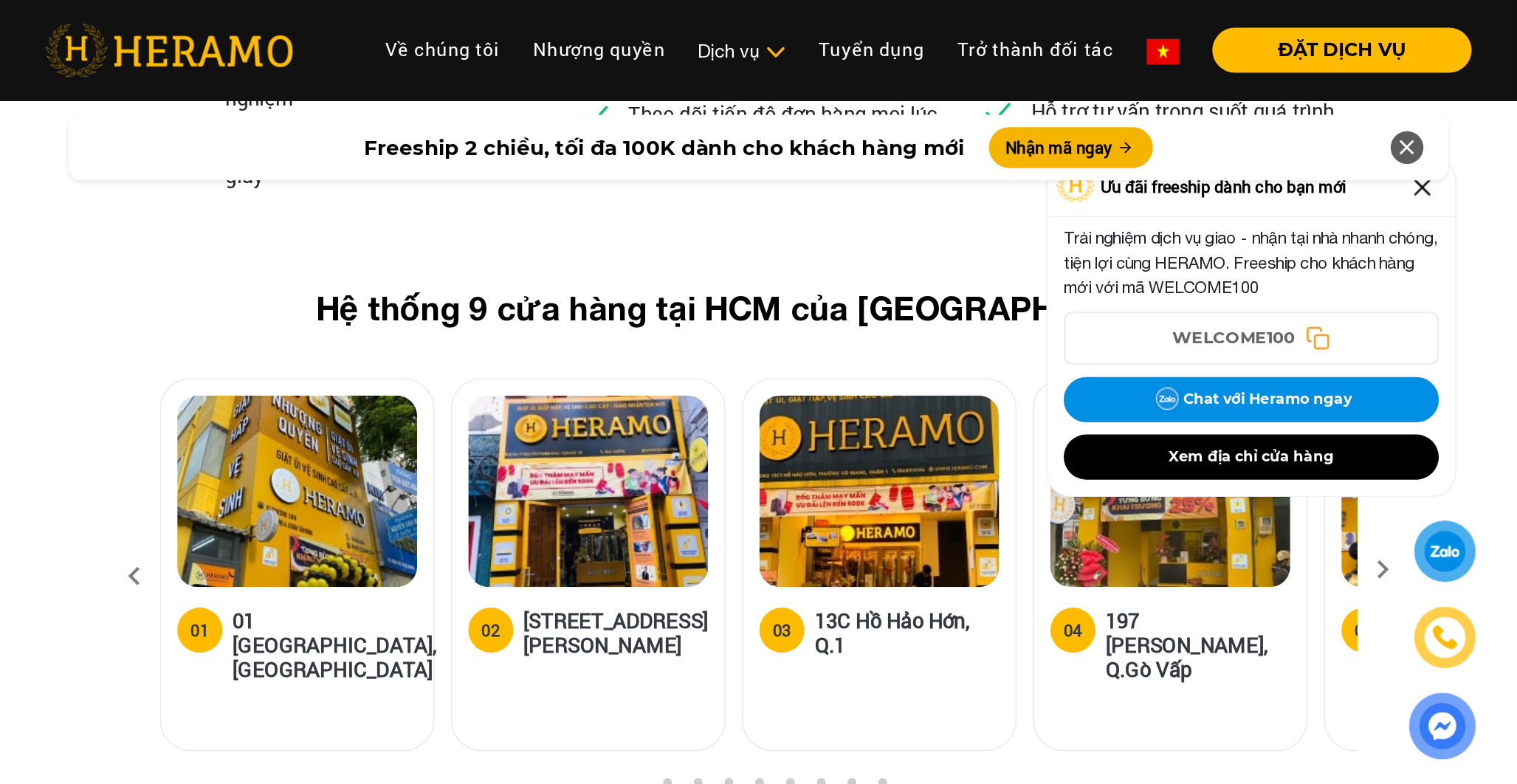
scroll to position [5775, 0]
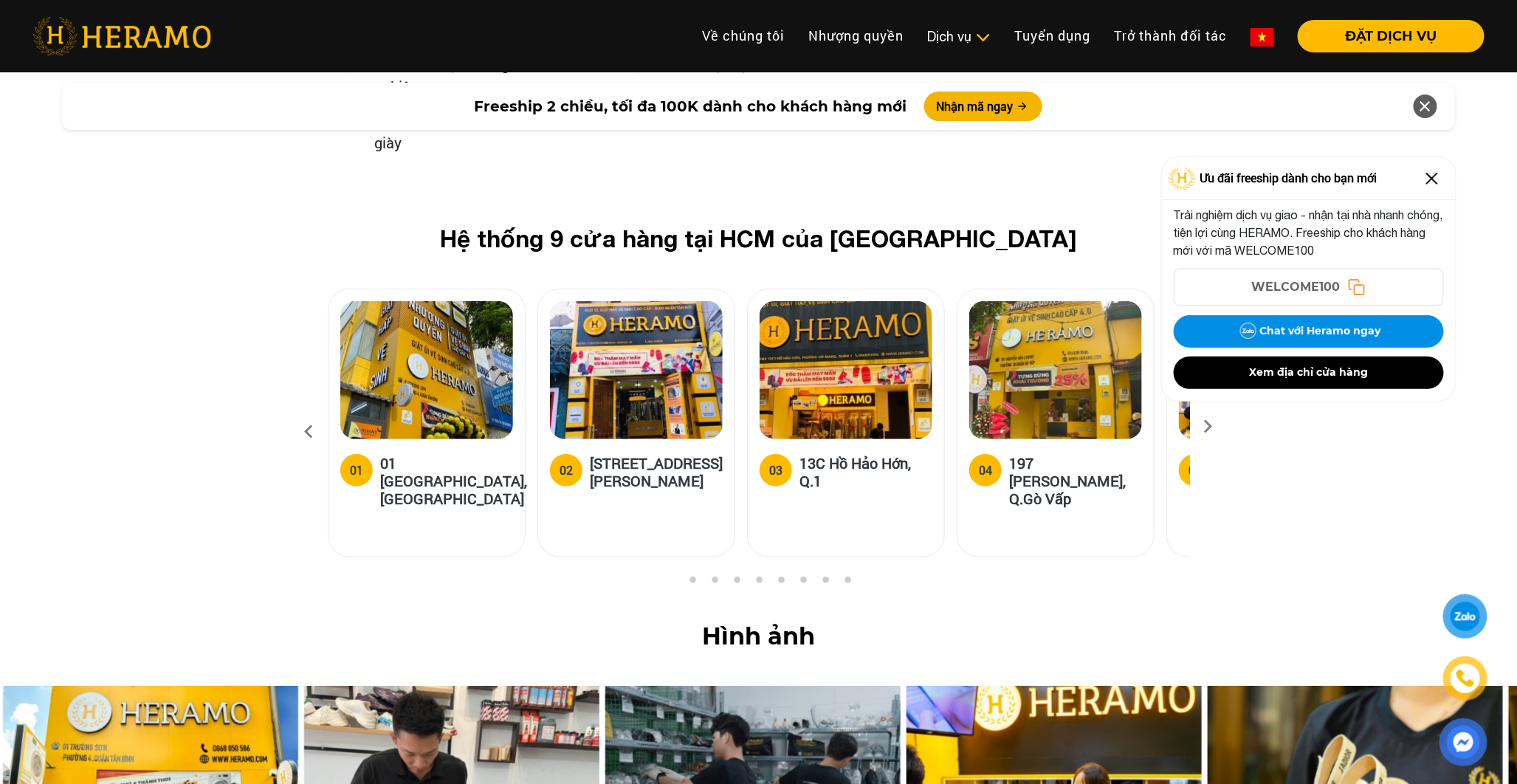
click at [1364, 183] on img at bounding box center [1432, 179] width 24 height 24
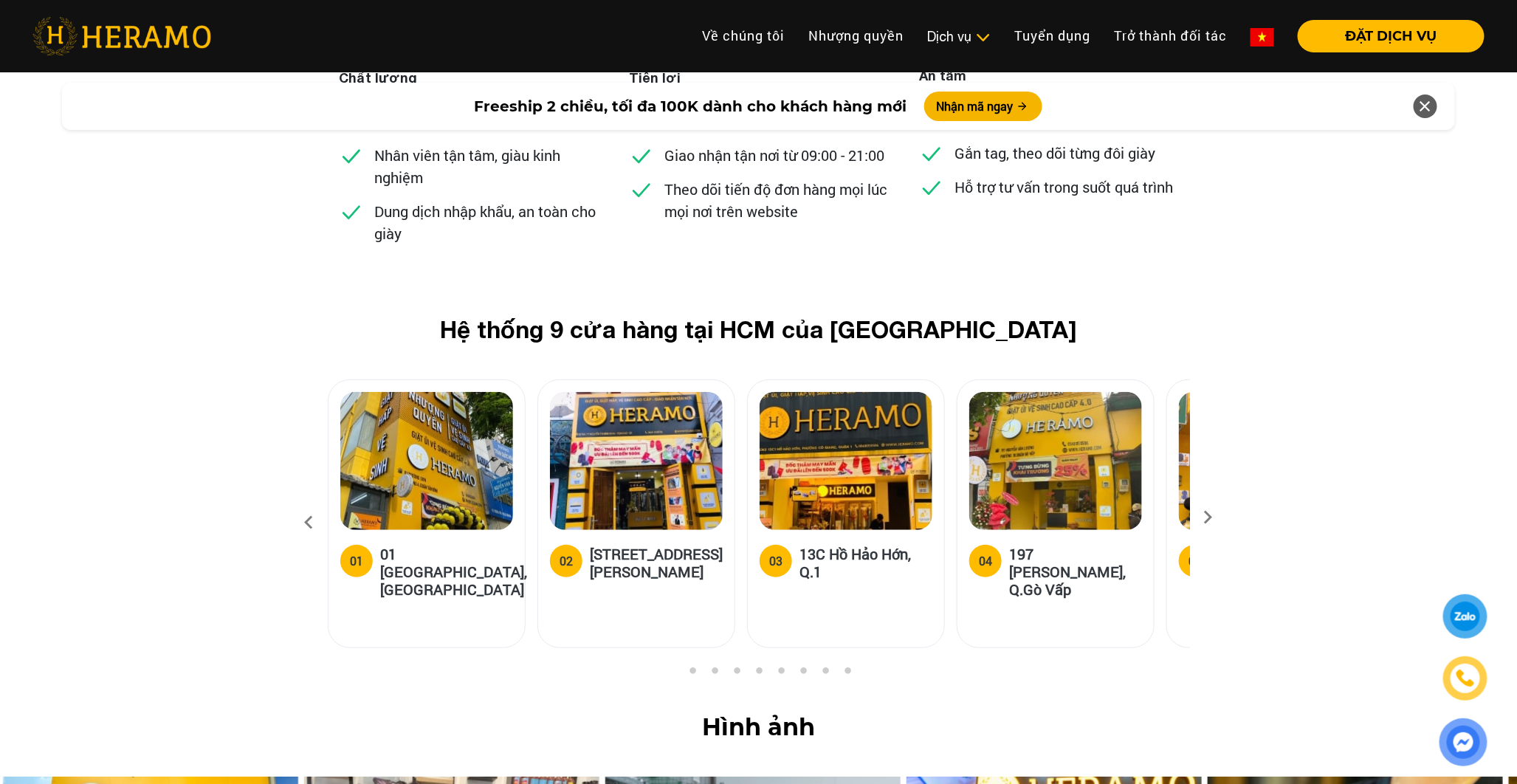
scroll to position [5611, 0]
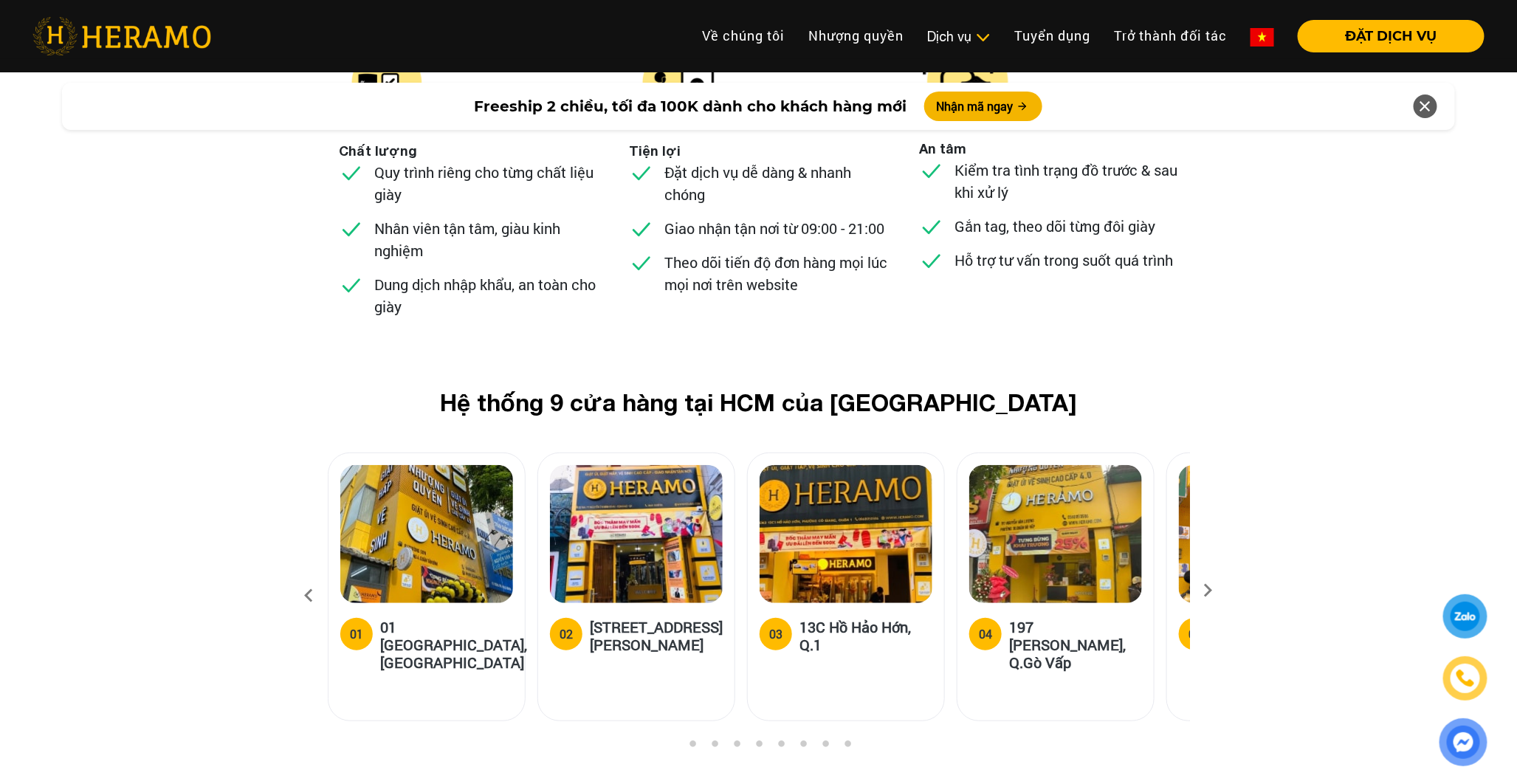
click at [1205, 590] on icon at bounding box center [1208, 595] width 27 height 9
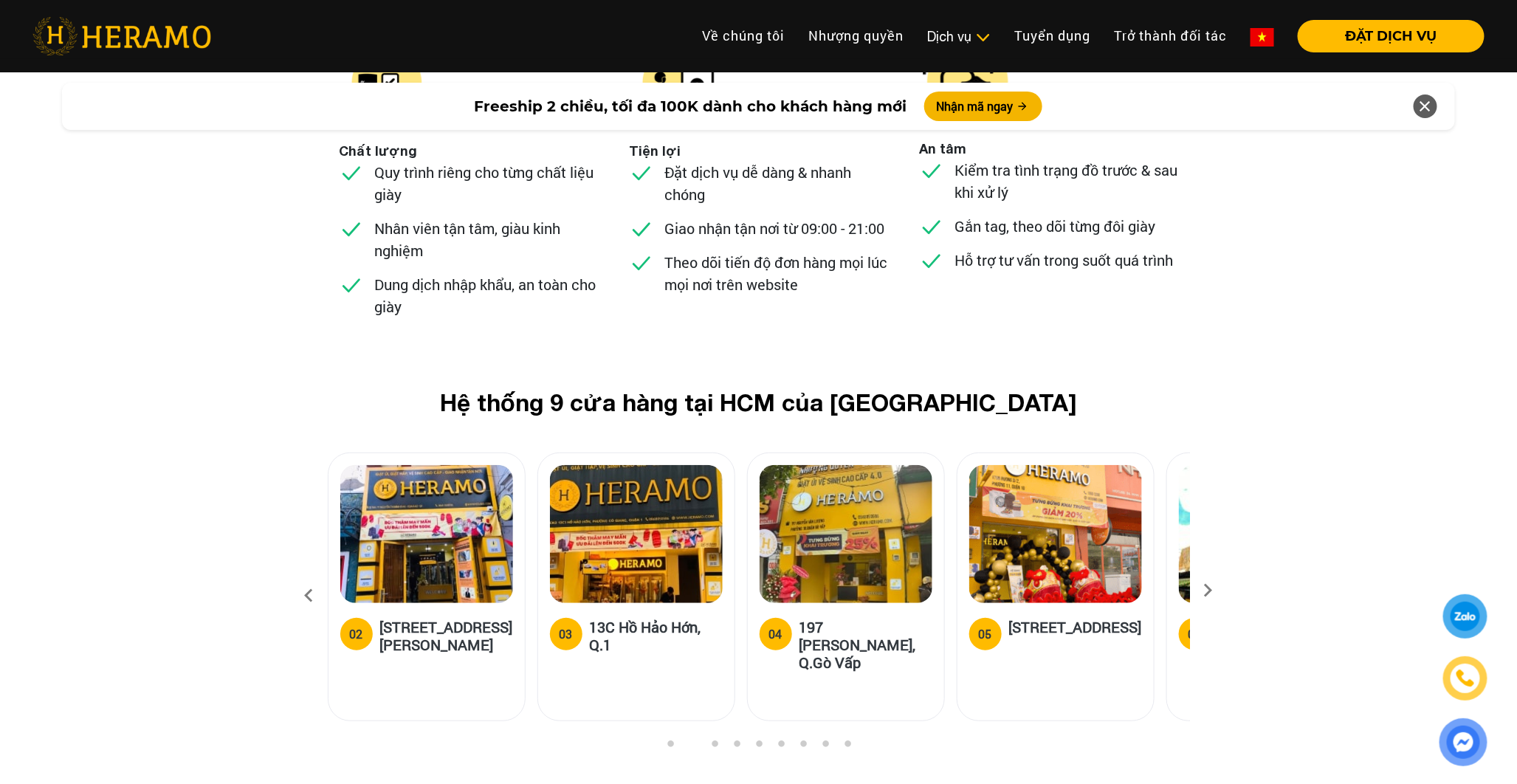
click at [859, 465] on img at bounding box center [846, 534] width 173 height 138
click at [305, 576] on icon at bounding box center [309, 595] width 27 height 40
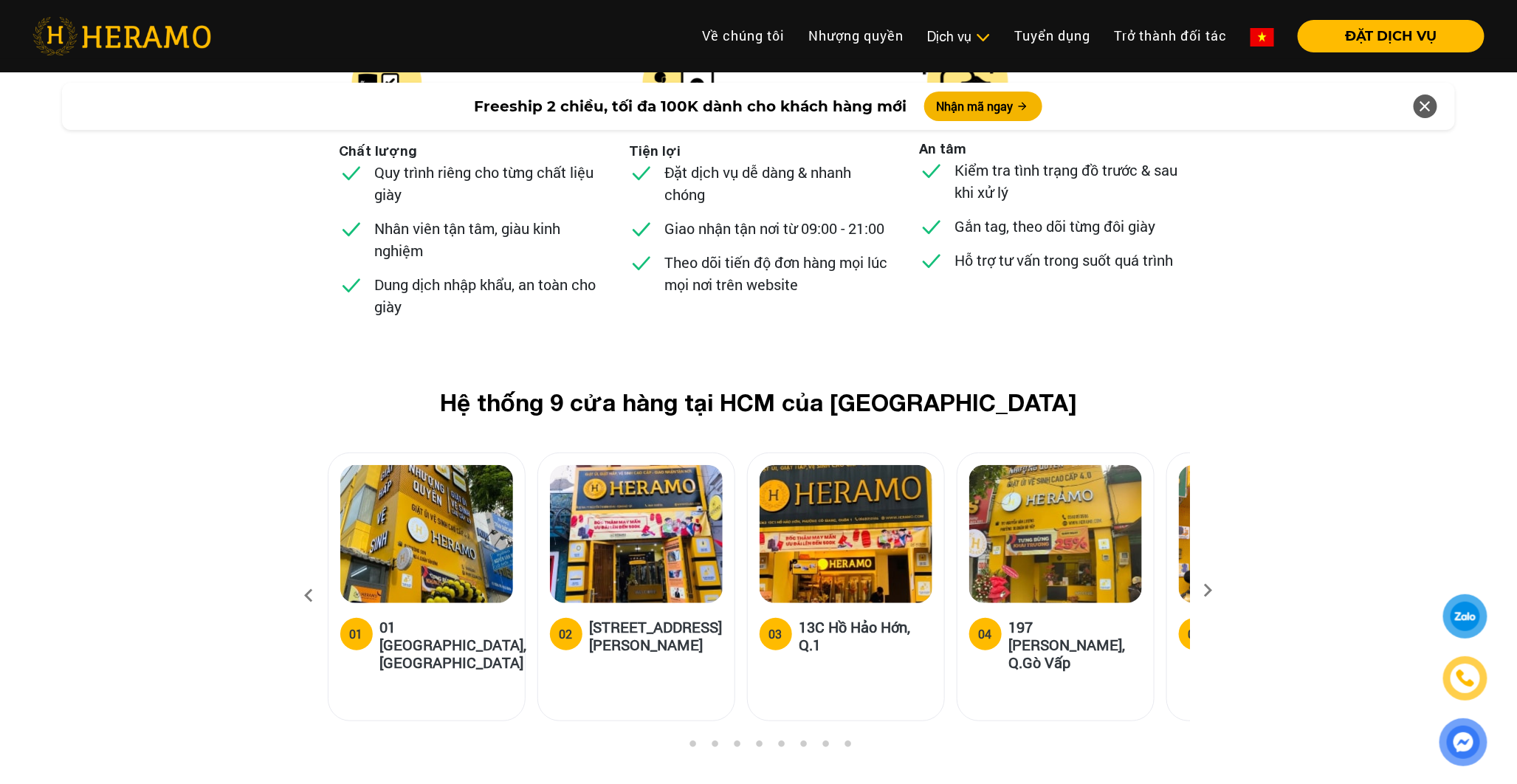
click at [425, 618] on h5 "01 [GEOGRAPHIC_DATA], [GEOGRAPHIC_DATA]" at bounding box center [453, 644] width 147 height 53
